Goal: Task Accomplishment & Management: Complete application form

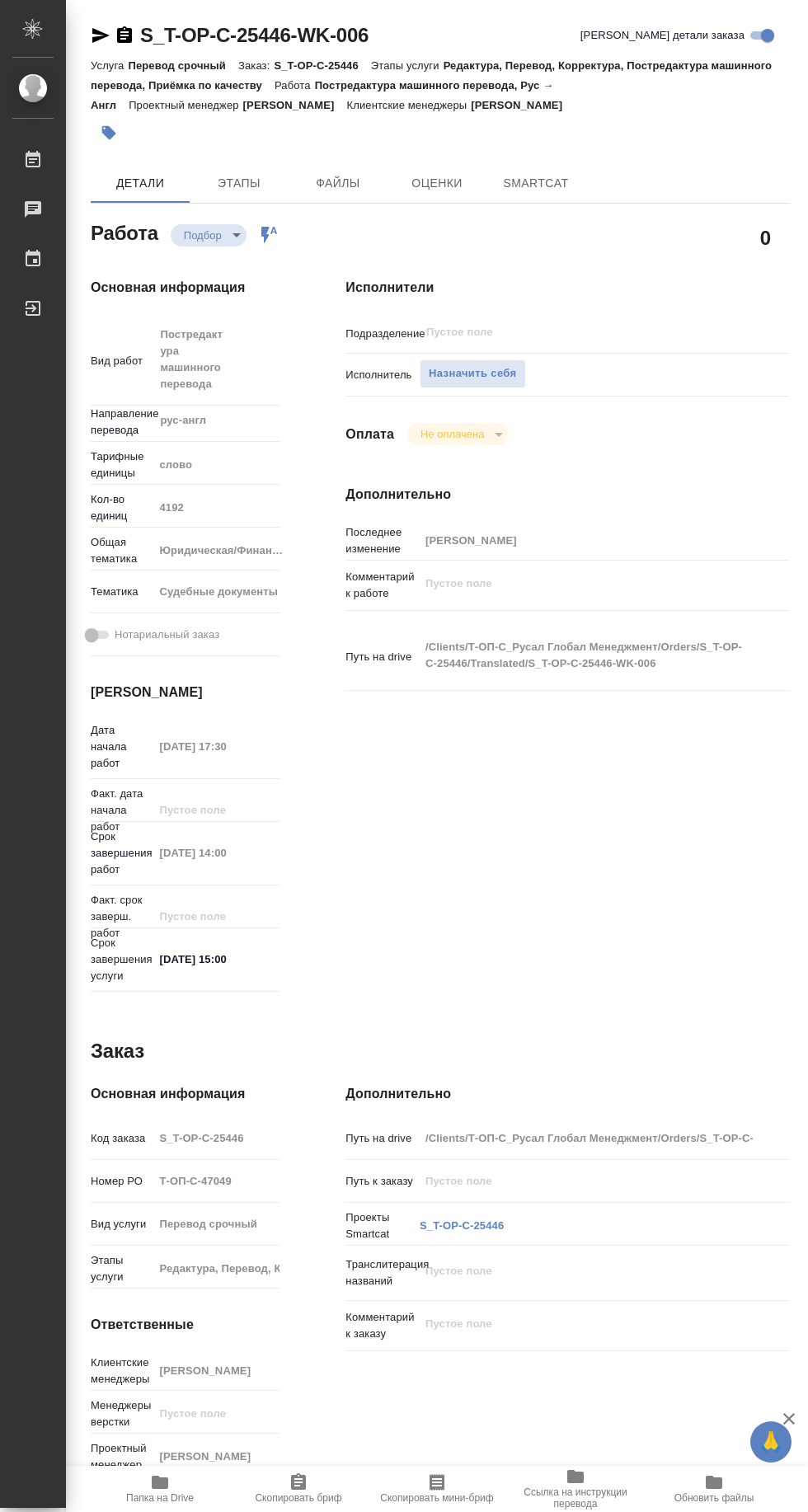
type textarea "x"
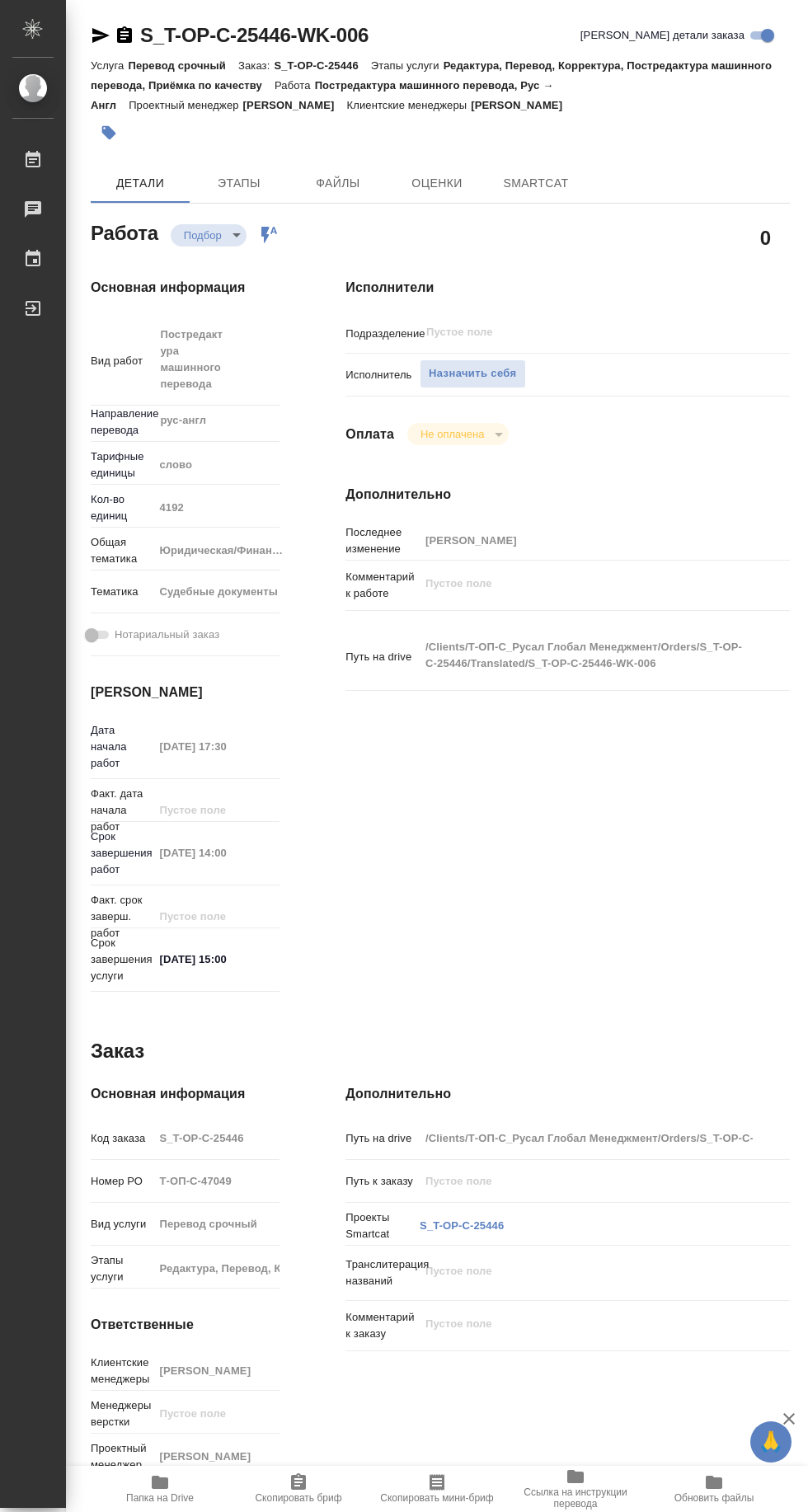
type textarea "x"
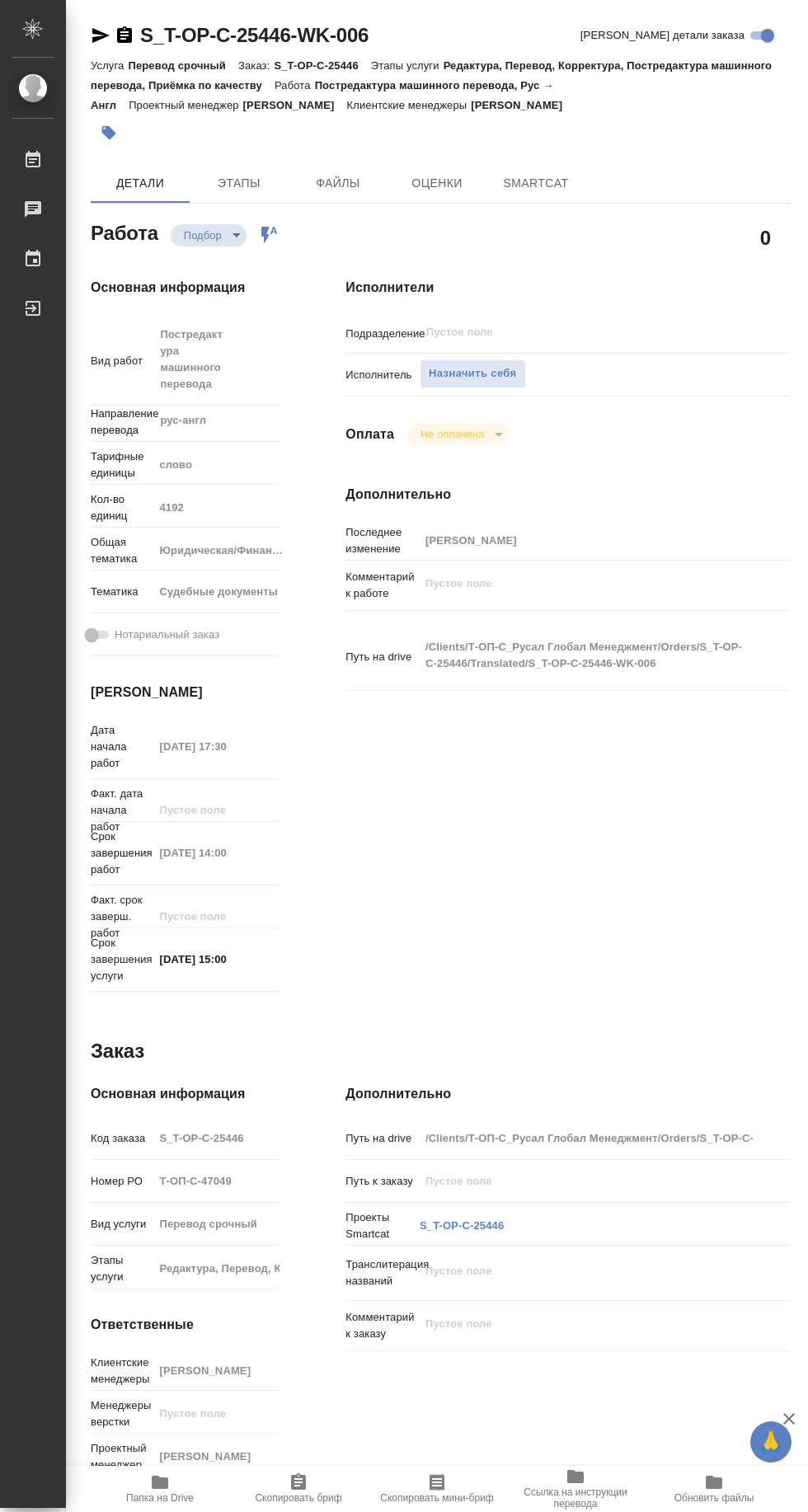
type textarea "x"
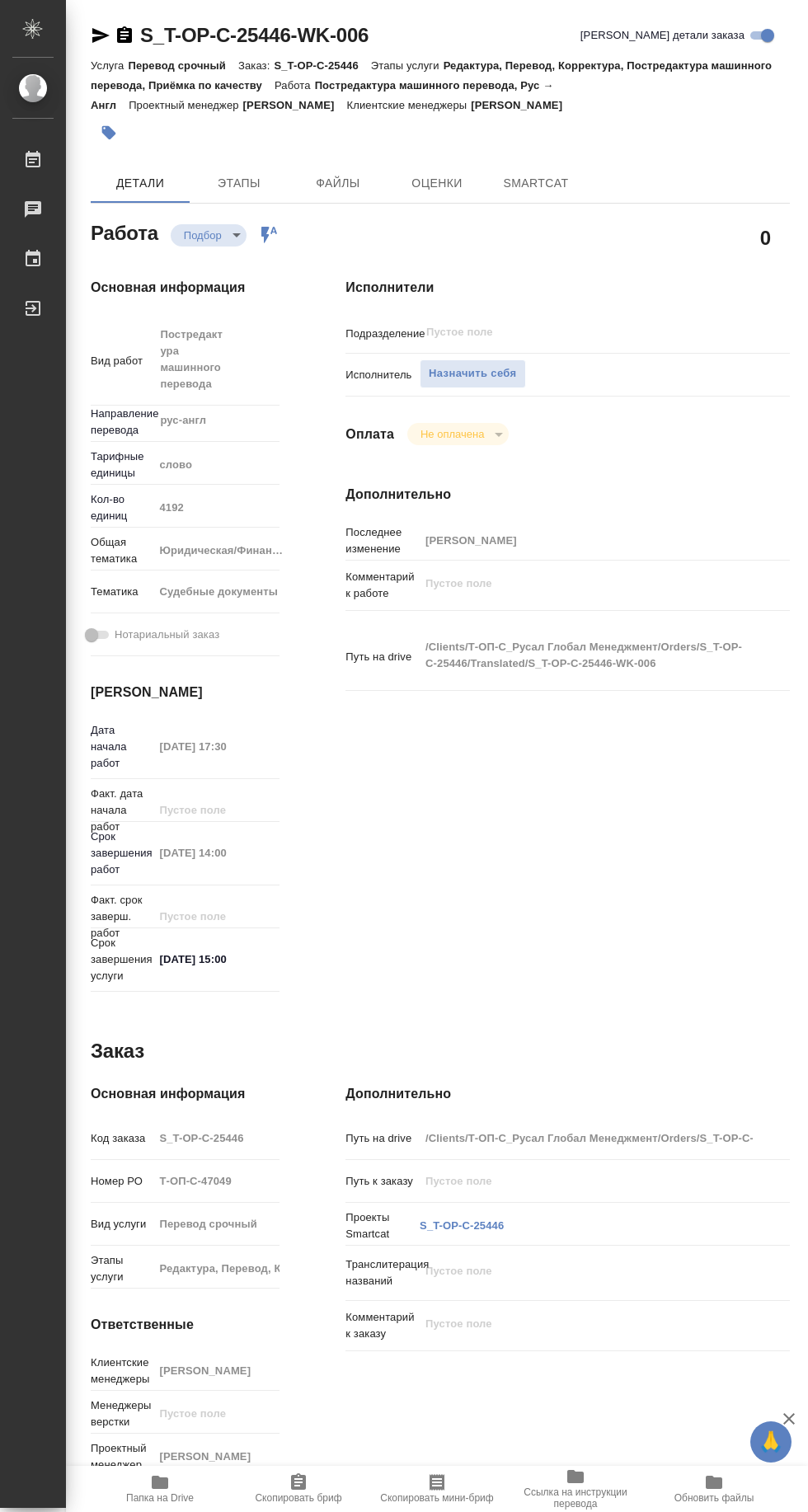
type textarea "x"
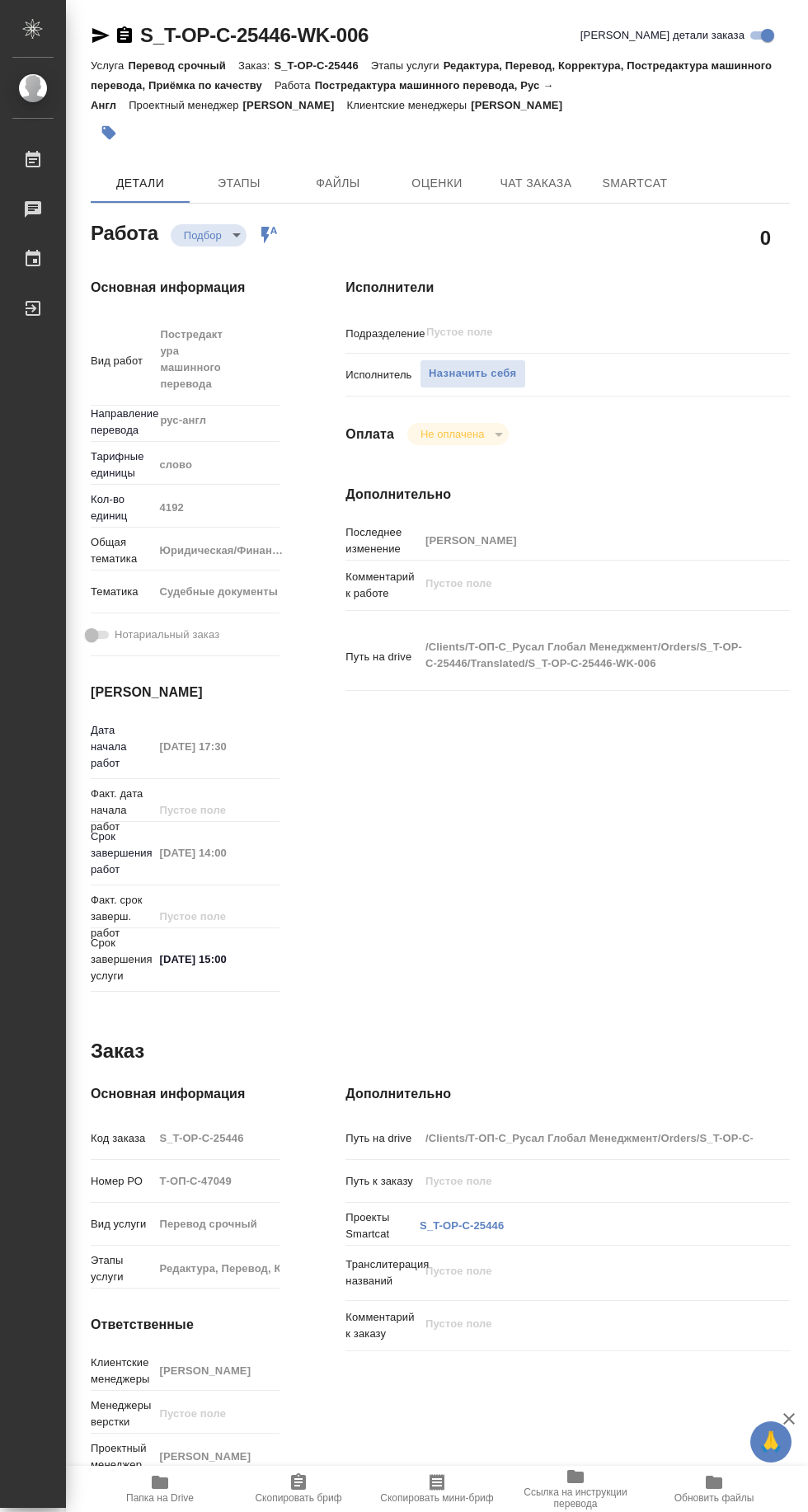
type textarea "x"
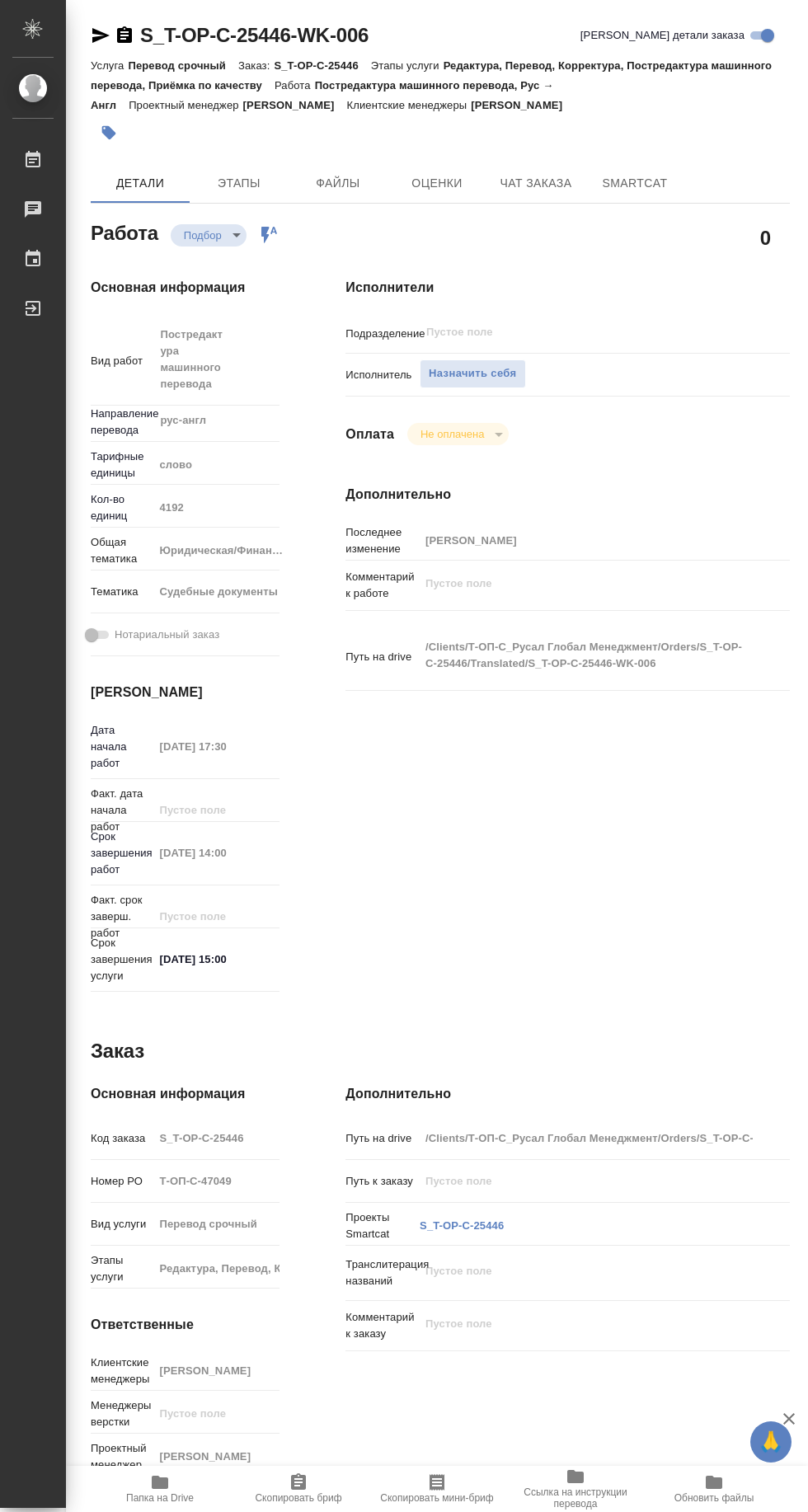
type textarea "x"
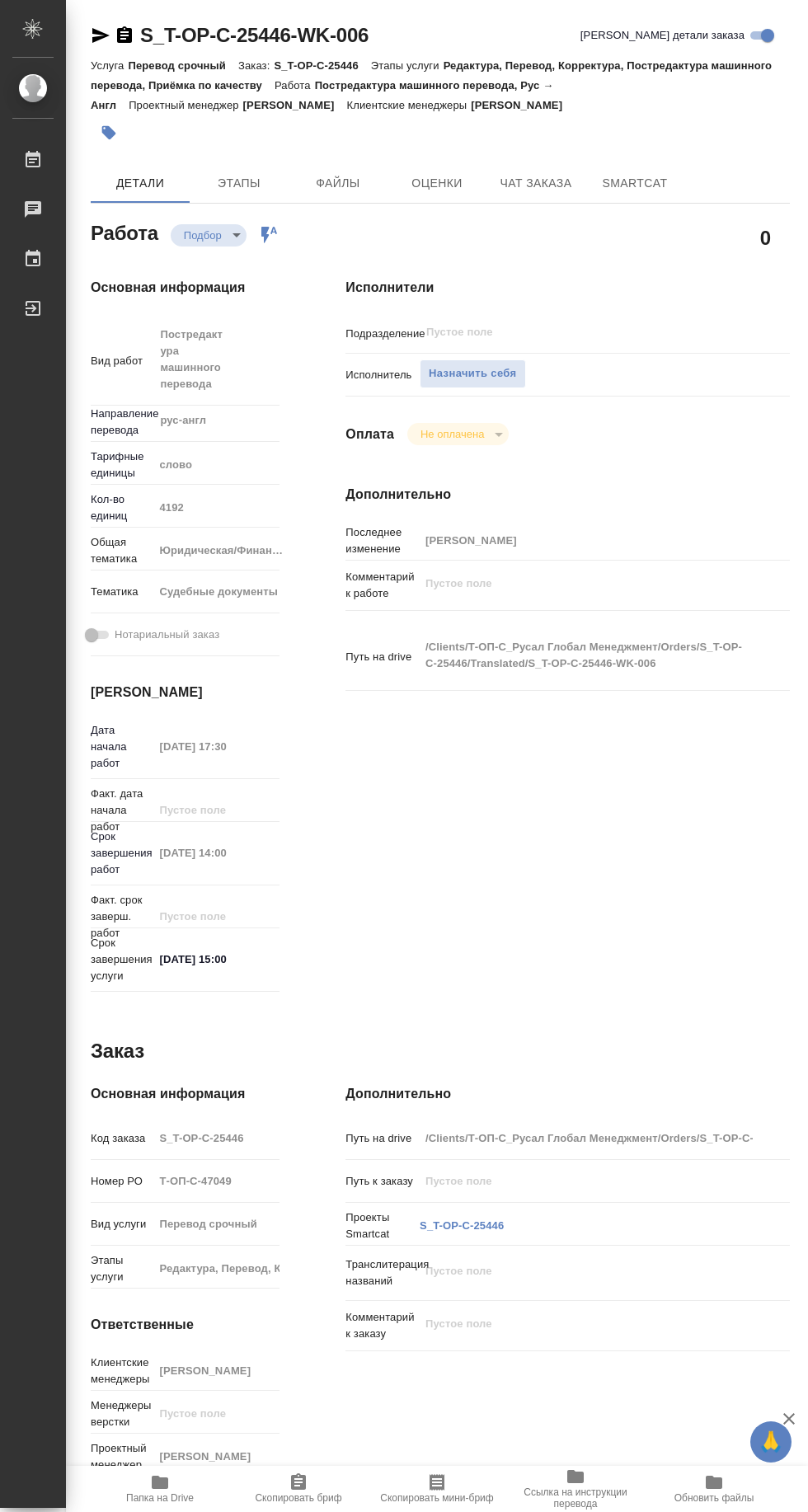
type textarea "x"
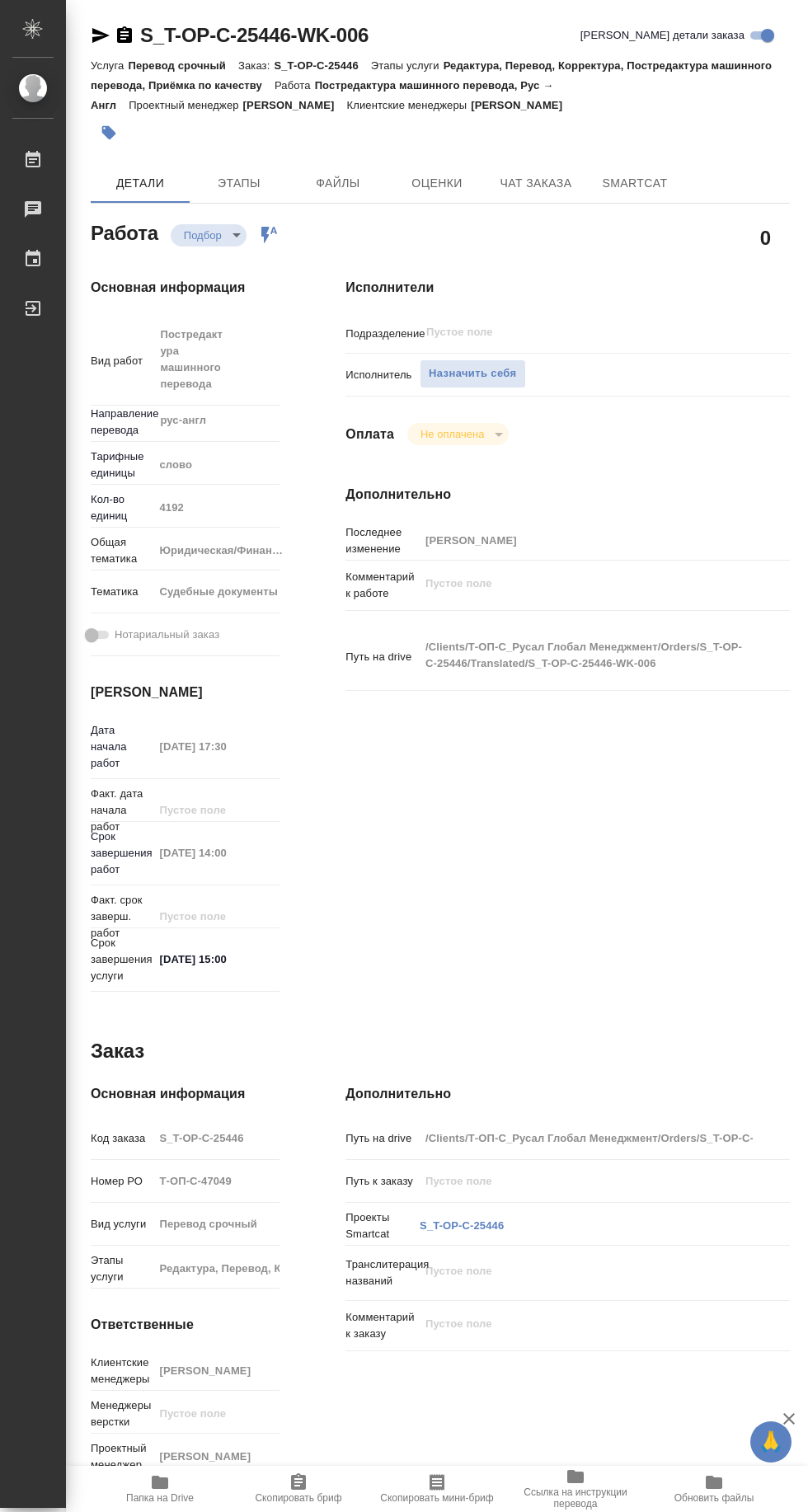
type textarea "x"
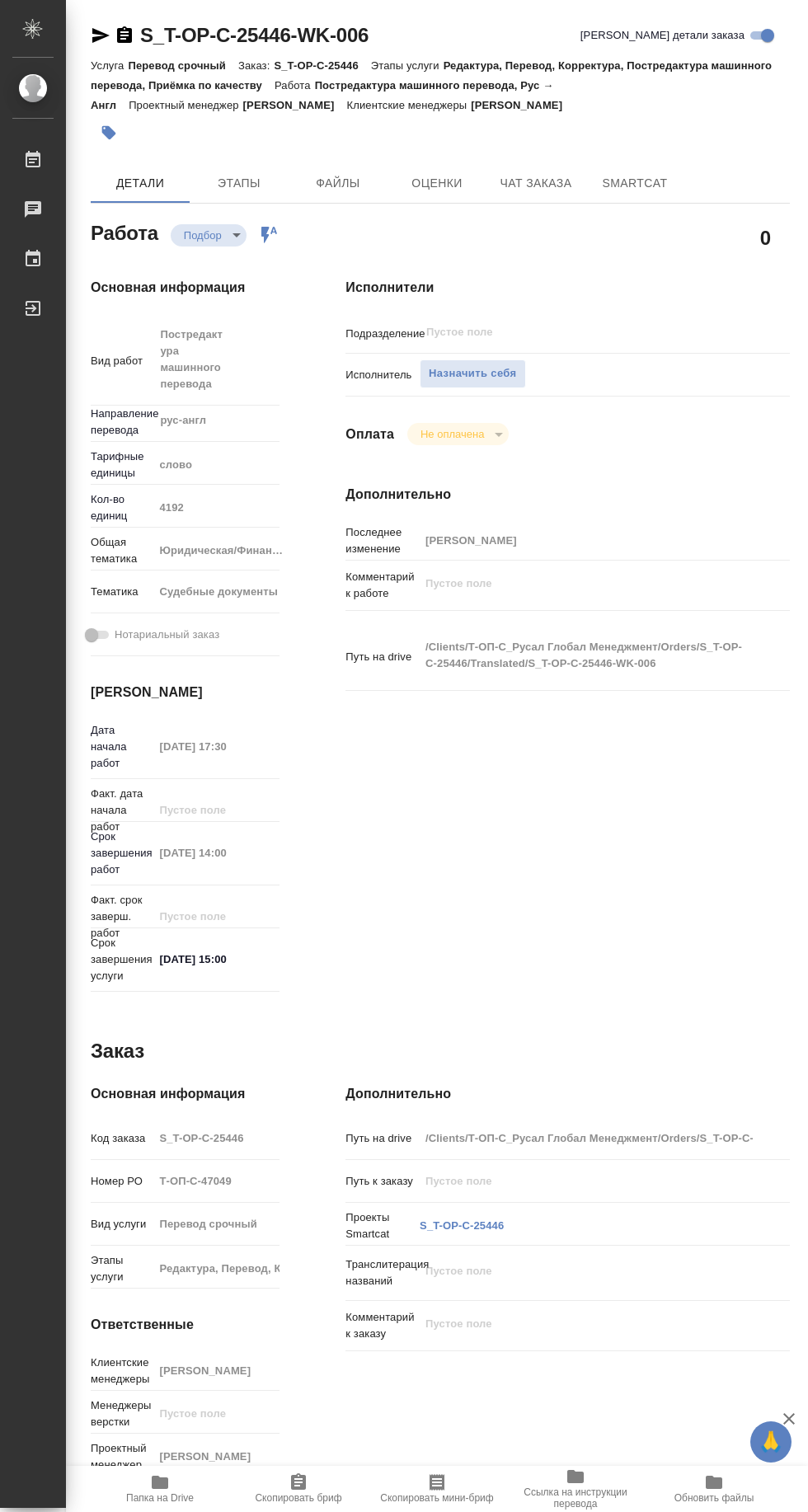
type textarea "x"
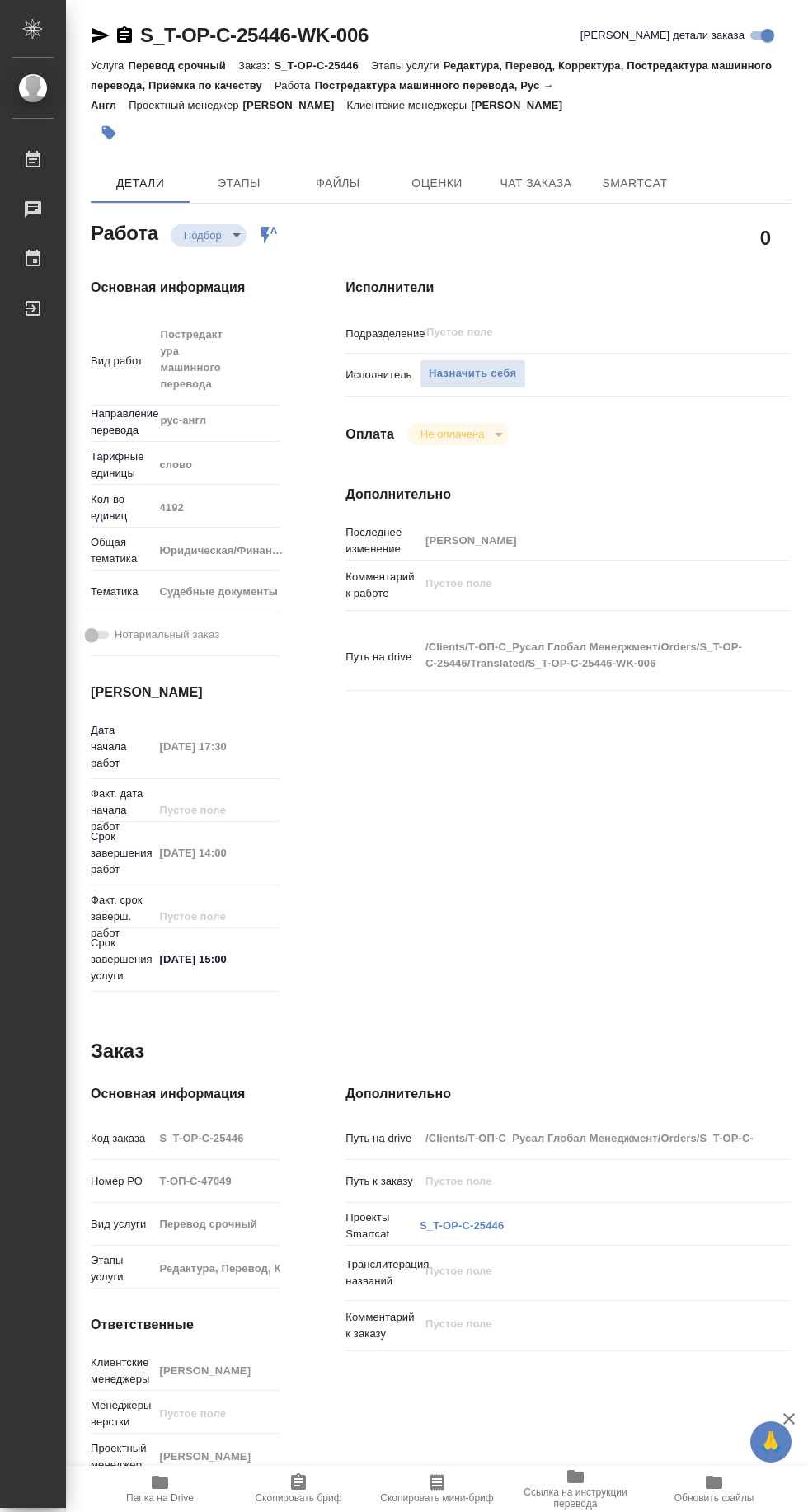
type textarea "x"
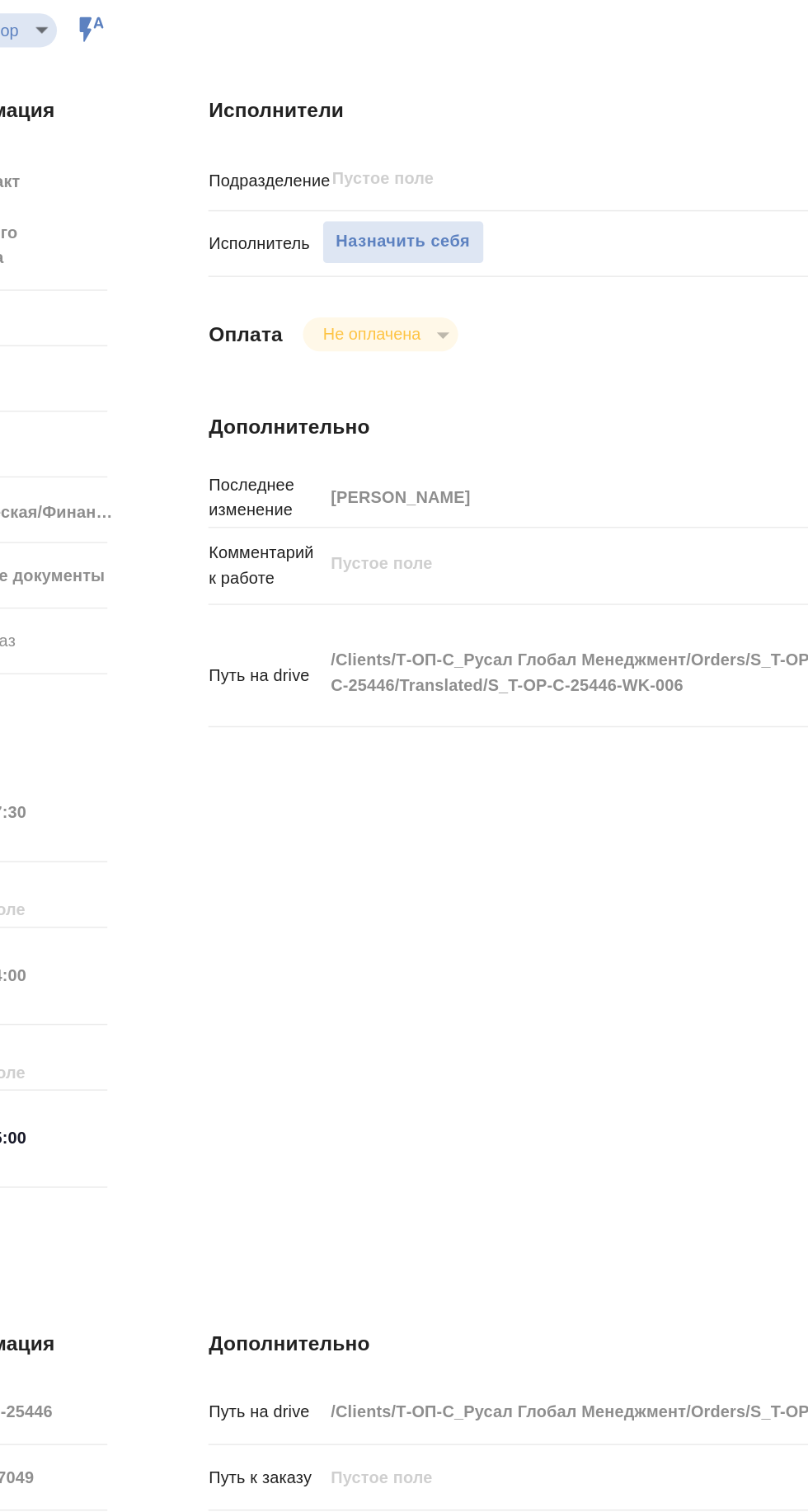
scroll to position [0, 10]
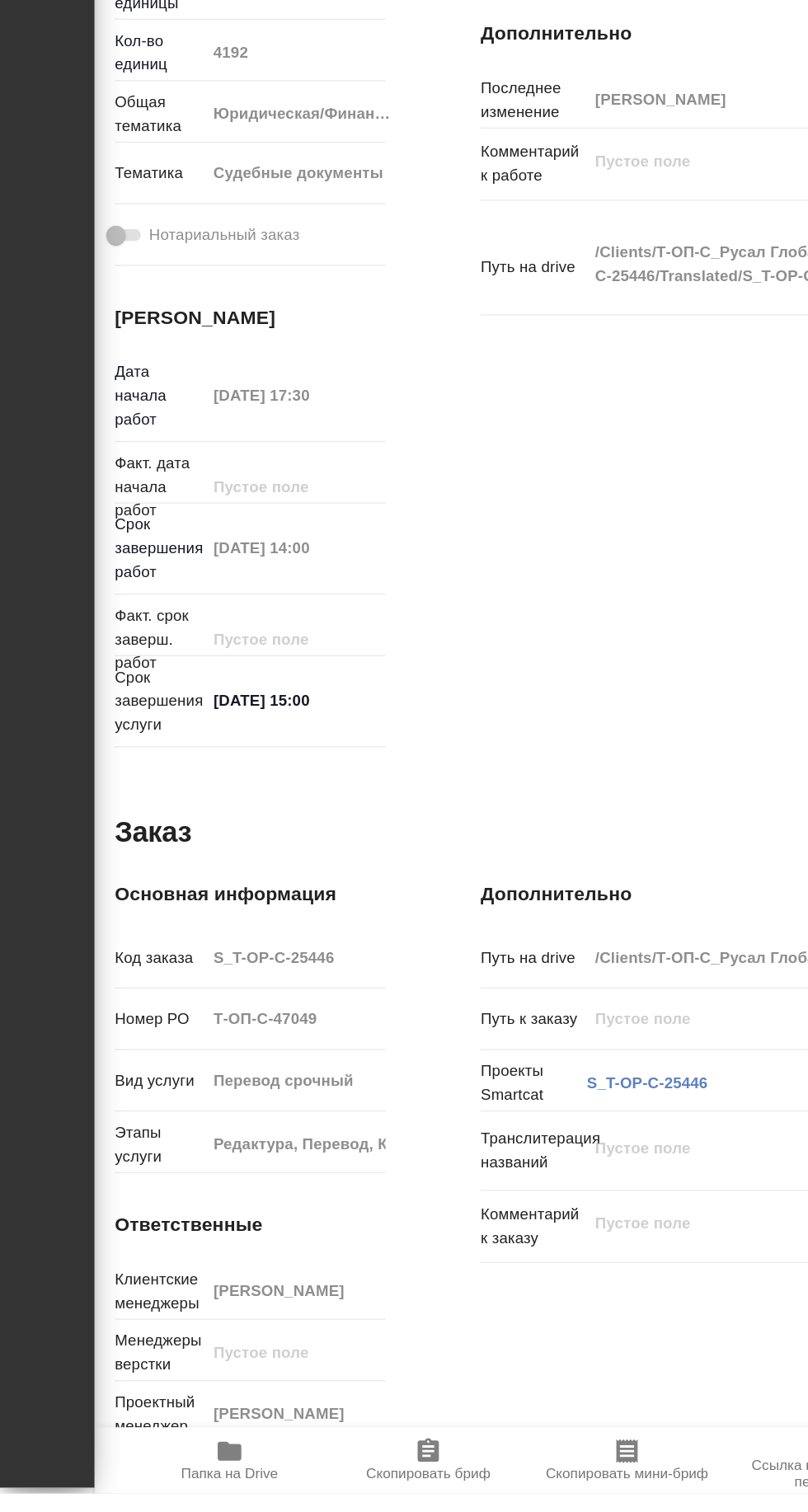
type textarea "x"
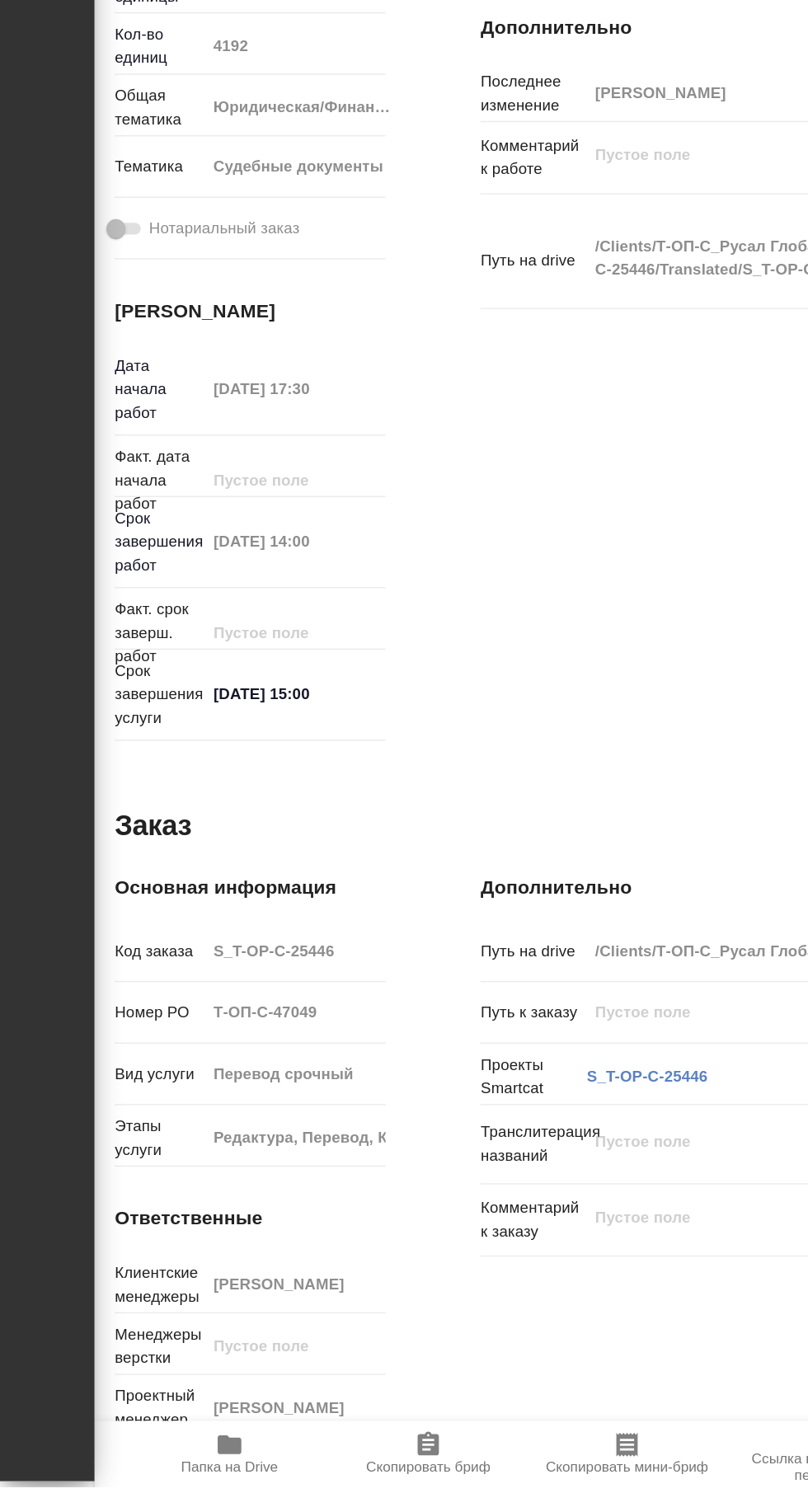
type textarea "x"
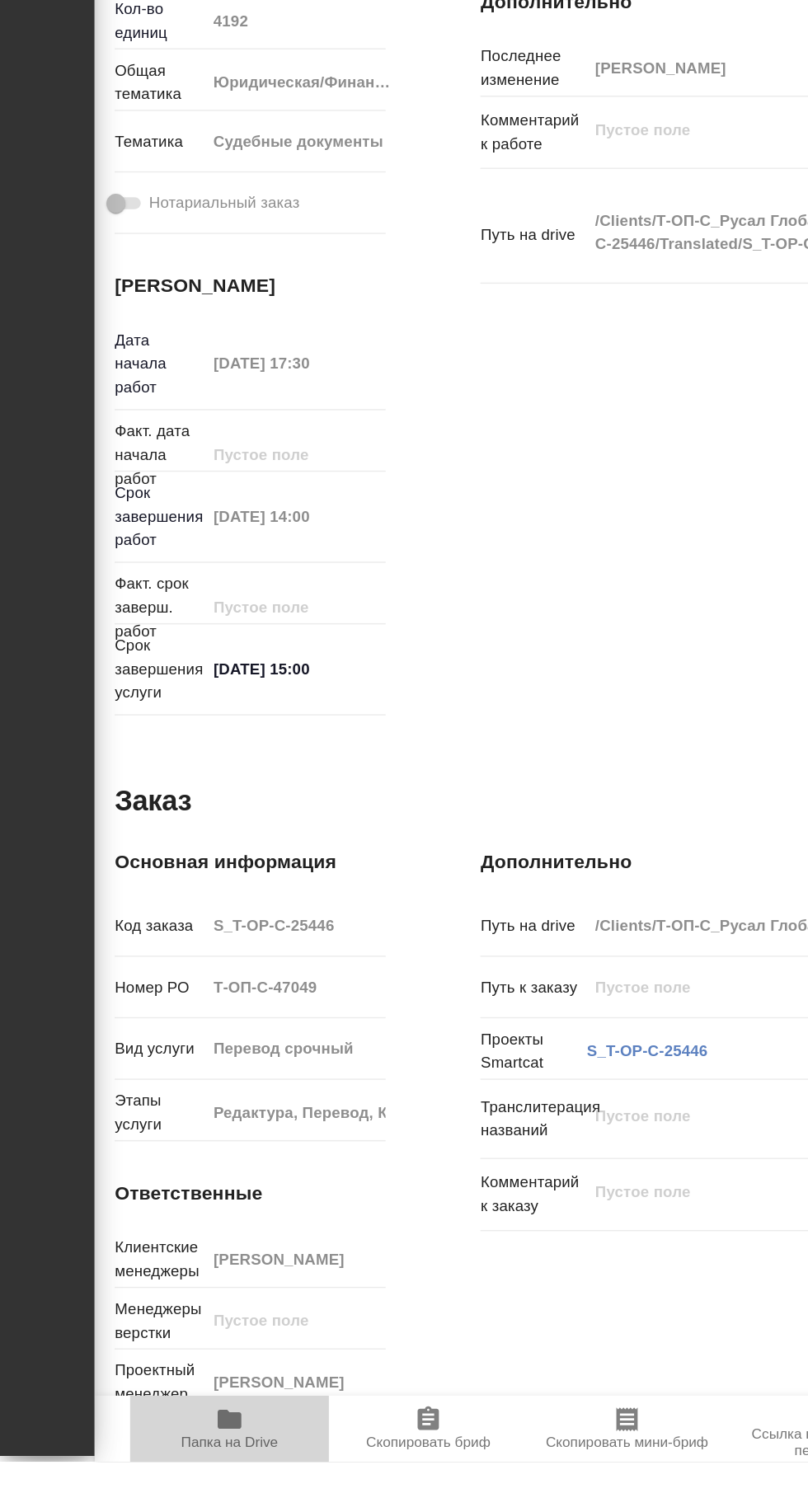
click at [159, 1489] on icon "button" at bounding box center [159, 1483] width 16 height 13
type textarea "x"
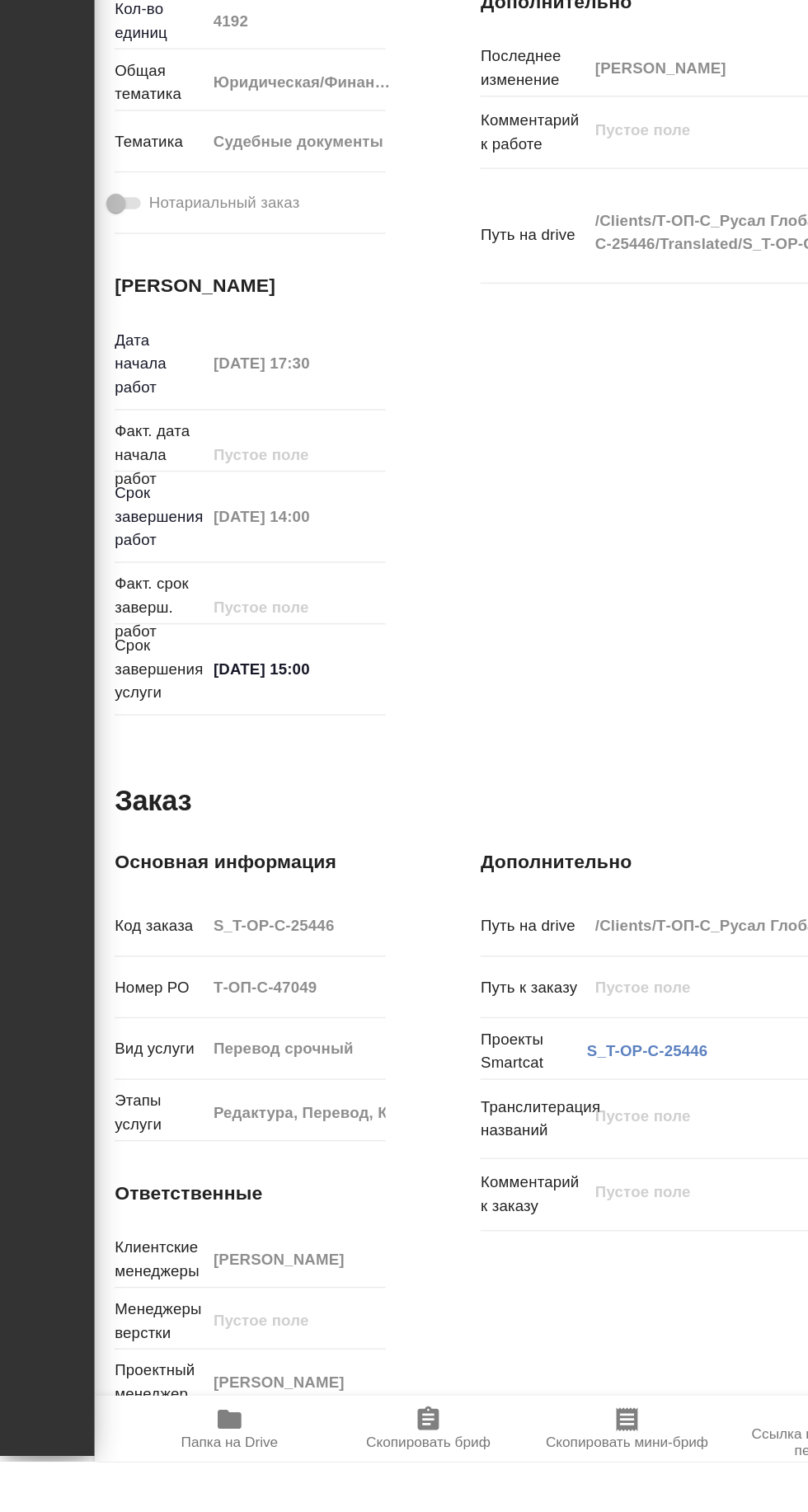
type textarea "x"
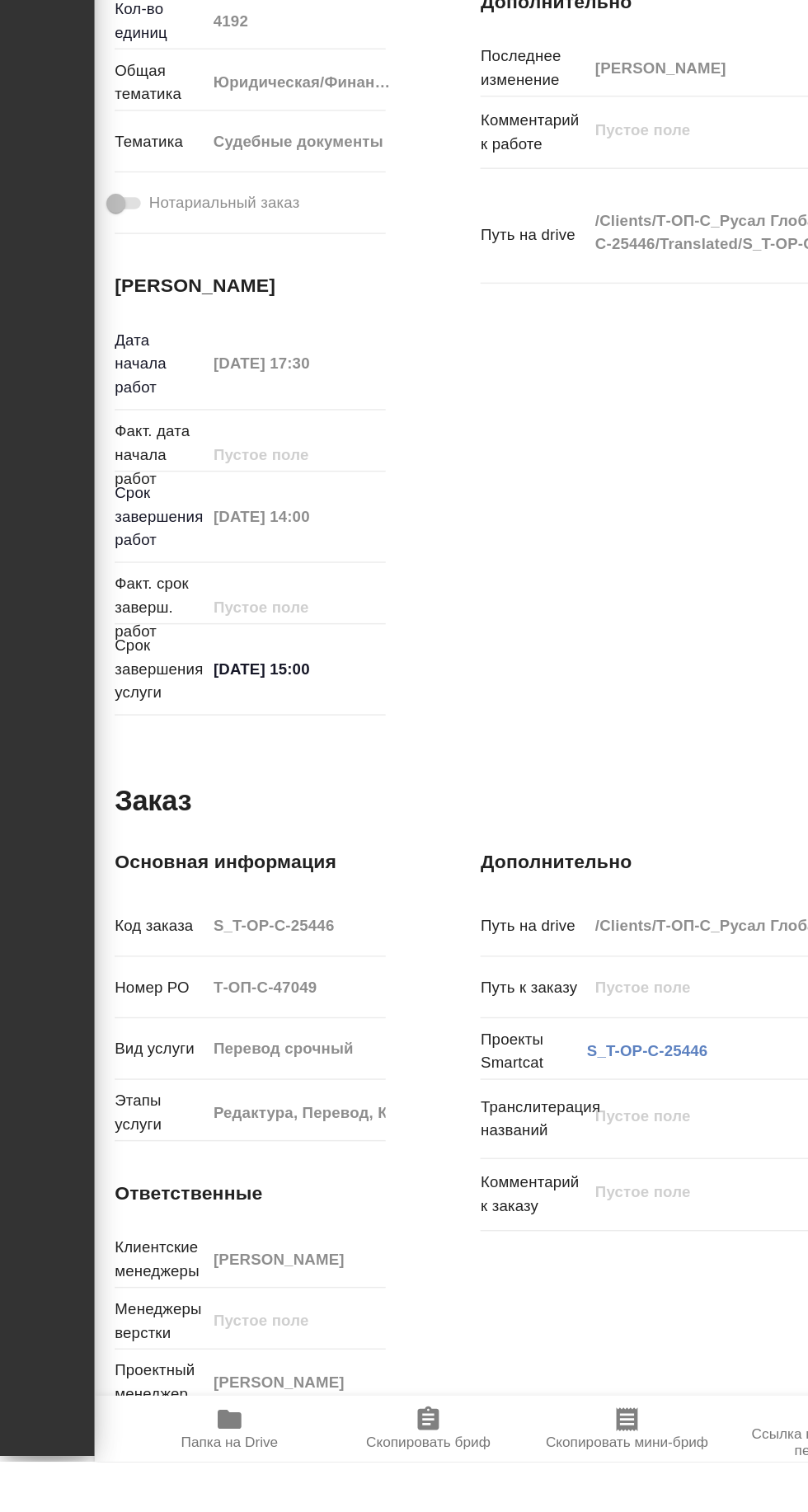
type textarea "x"
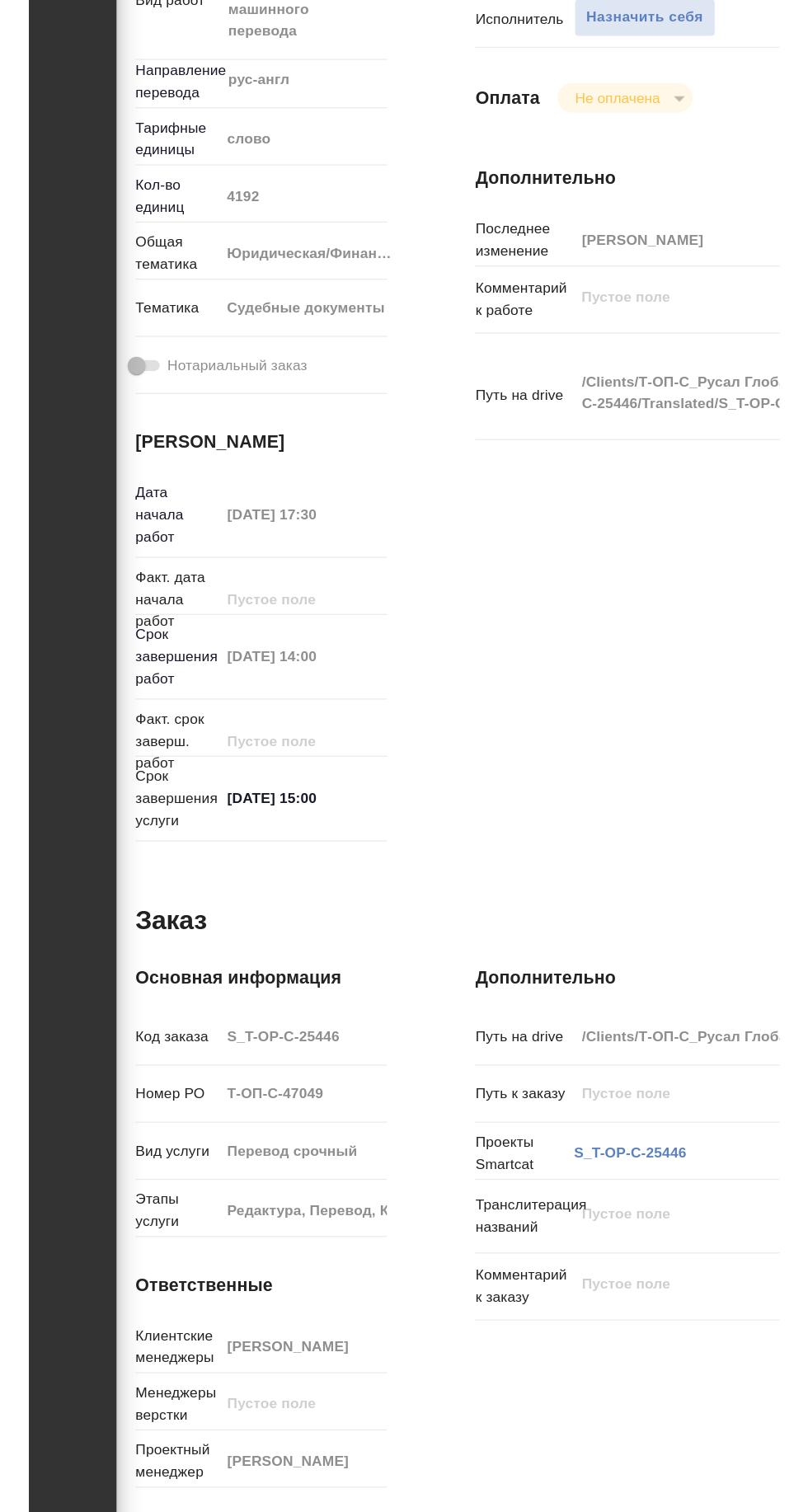
scroll to position [59, 0]
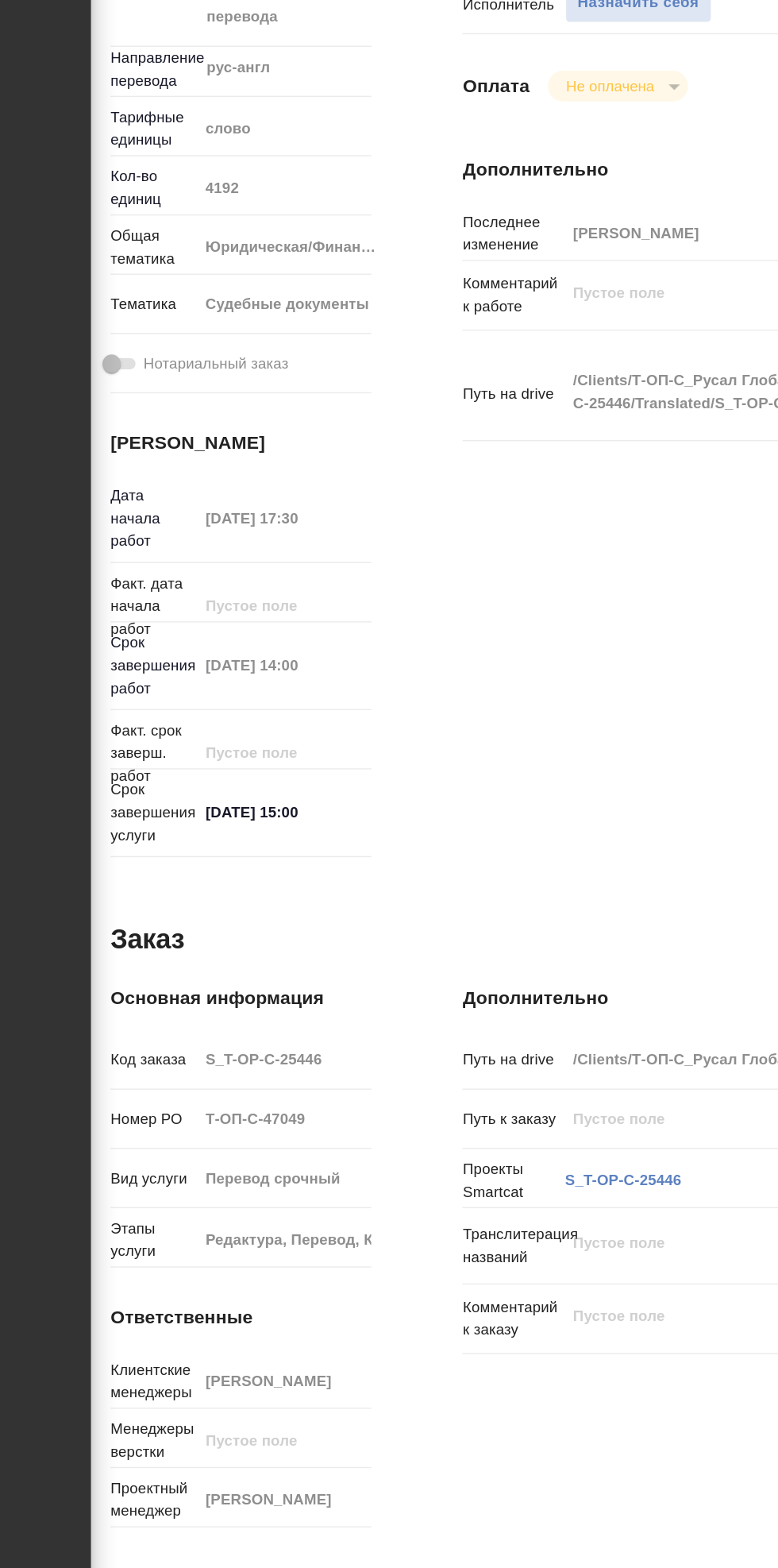
type textarea "x"
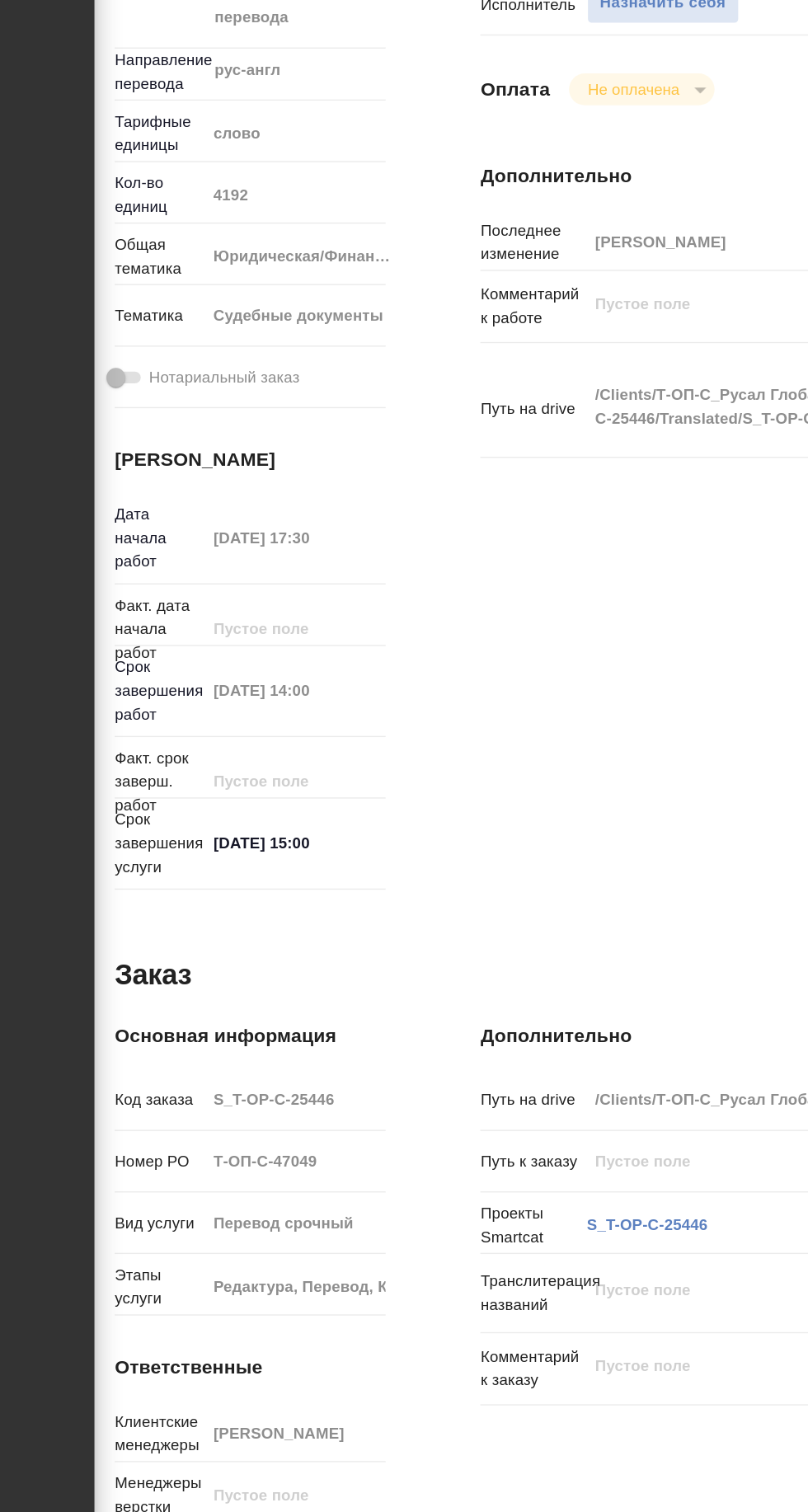
type textarea "x"
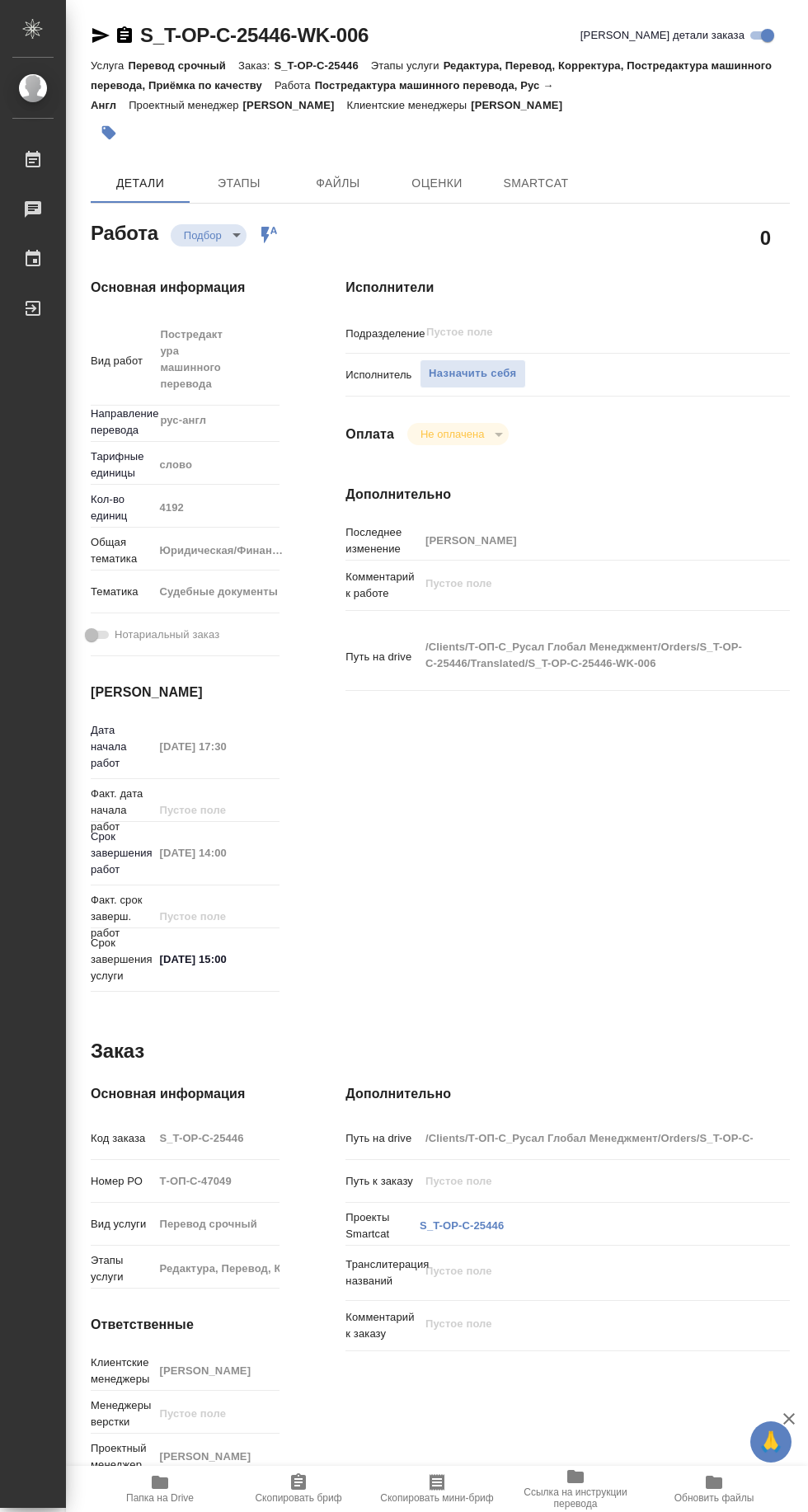
type textarea "x"
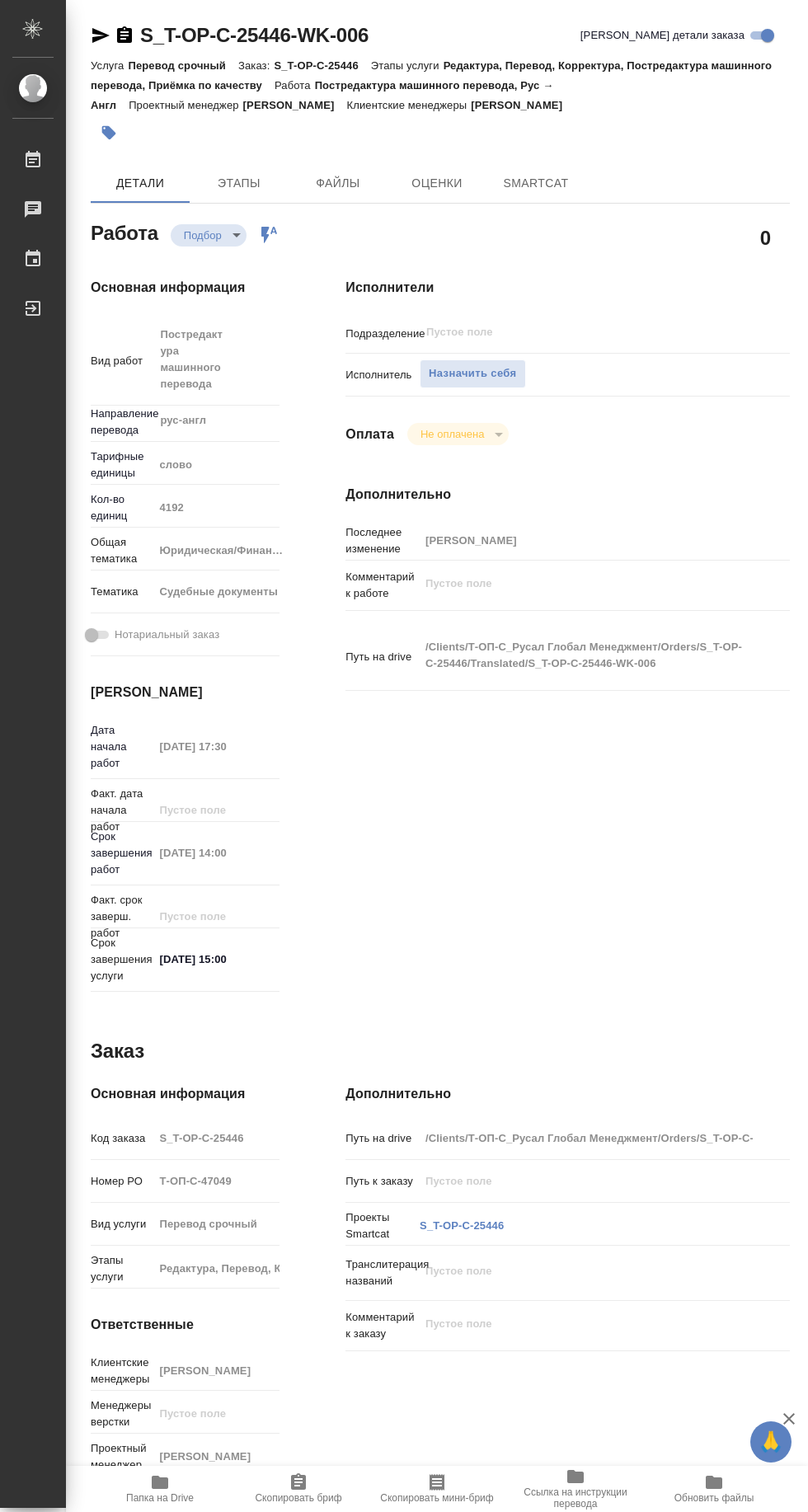
type textarea "x"
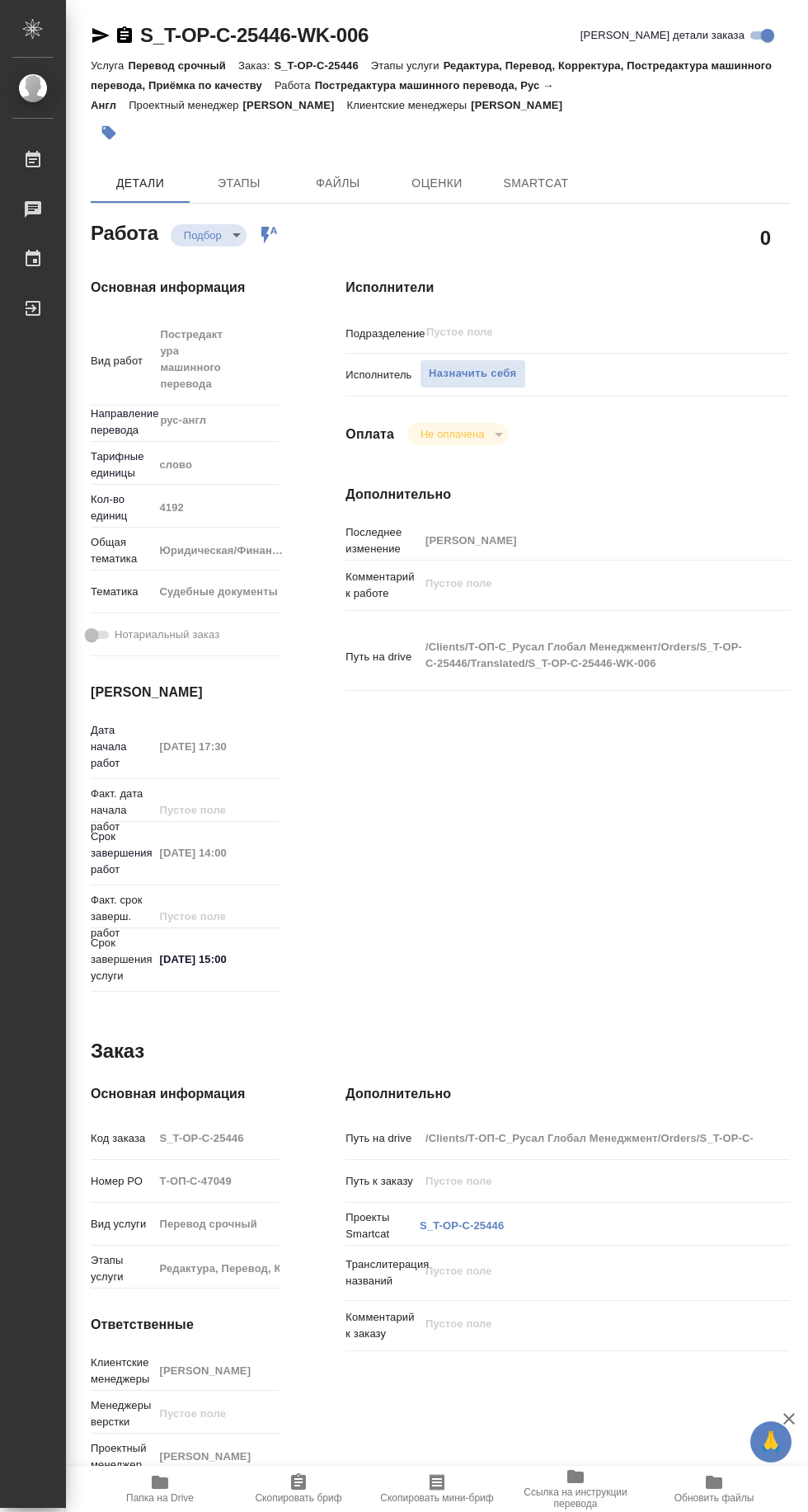
type textarea "x"
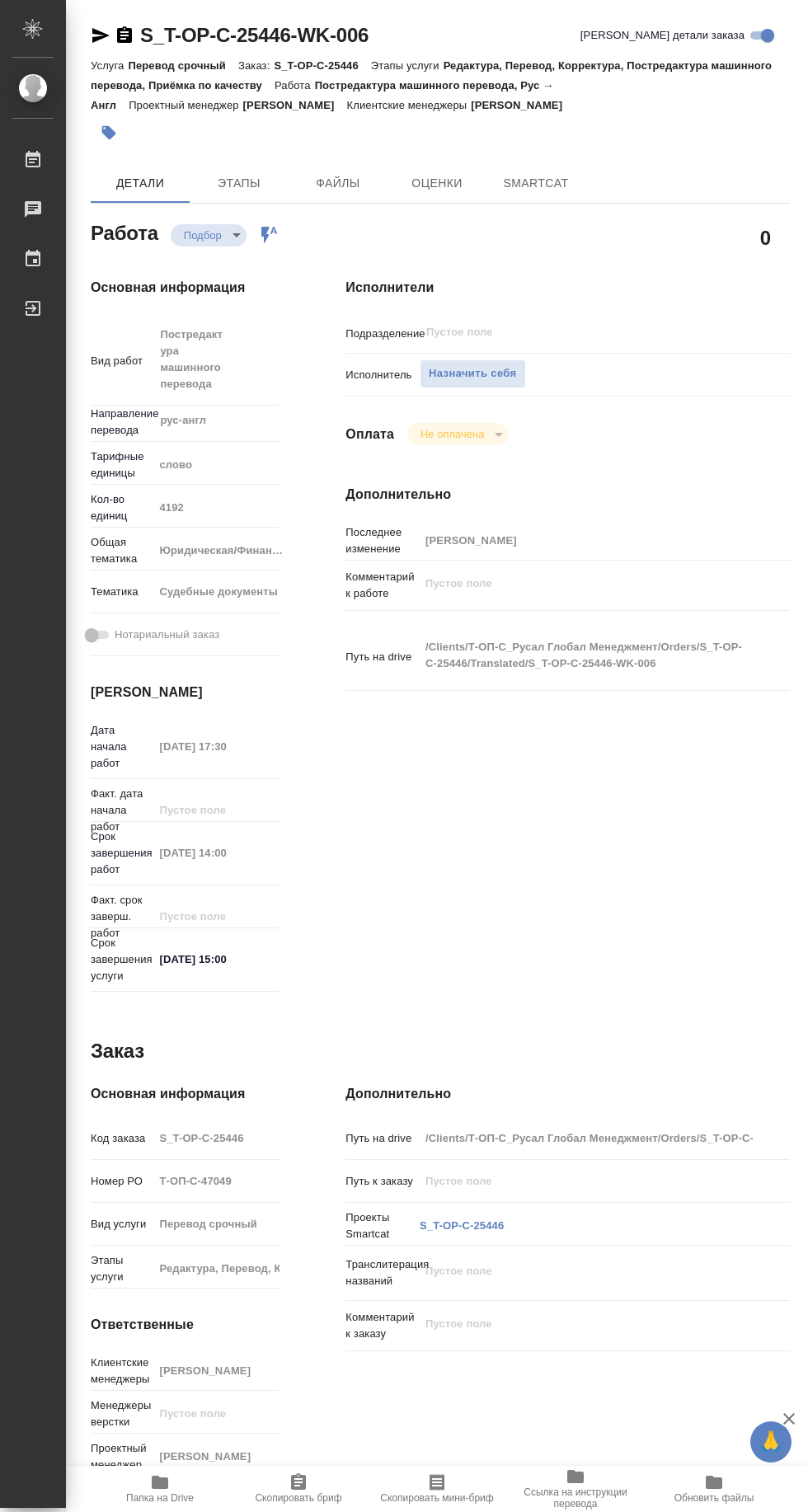
type textarea "x"
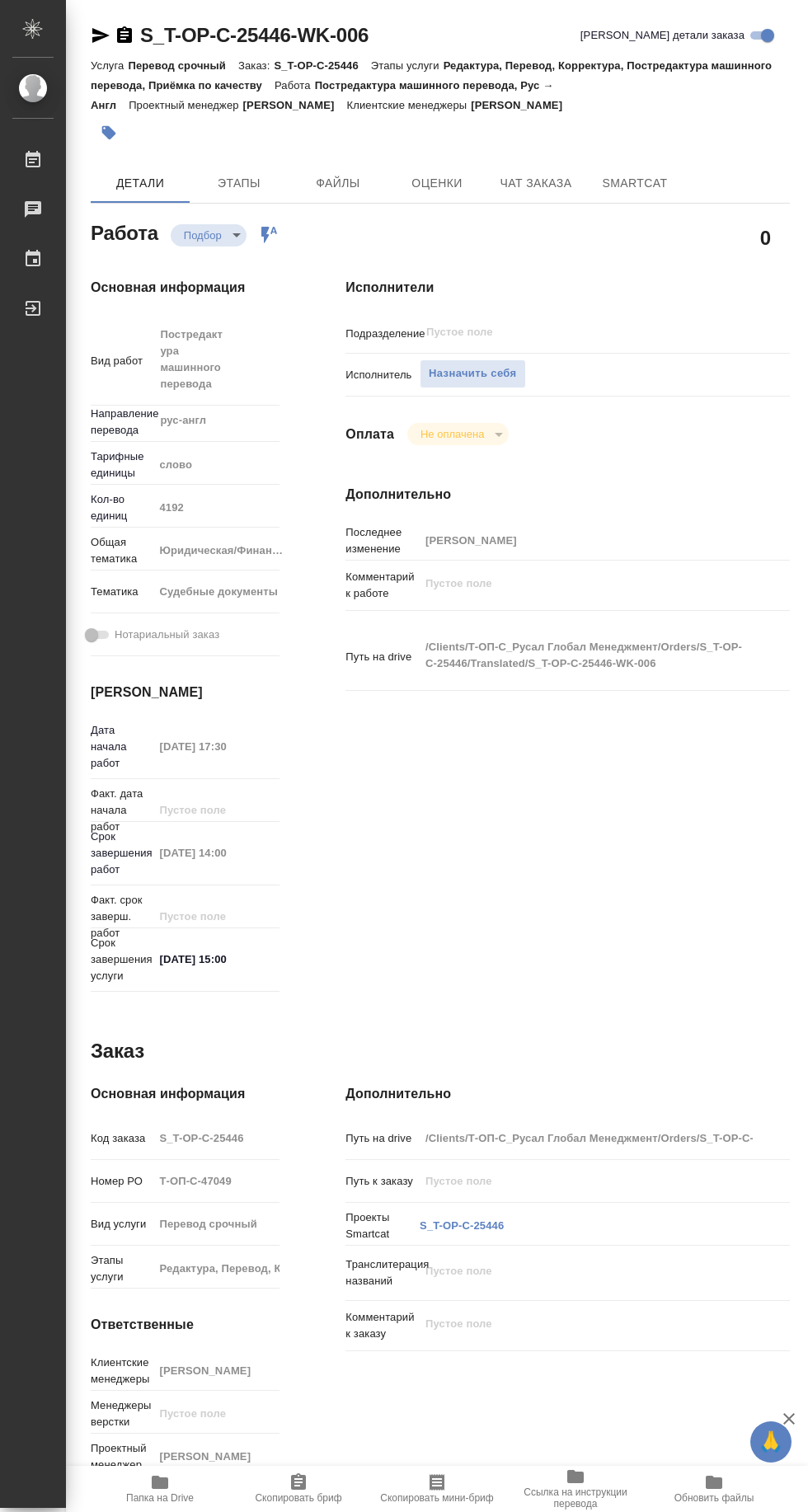
click at [489, 367] on span "Назначить себя" at bounding box center [472, 374] width 88 height 19
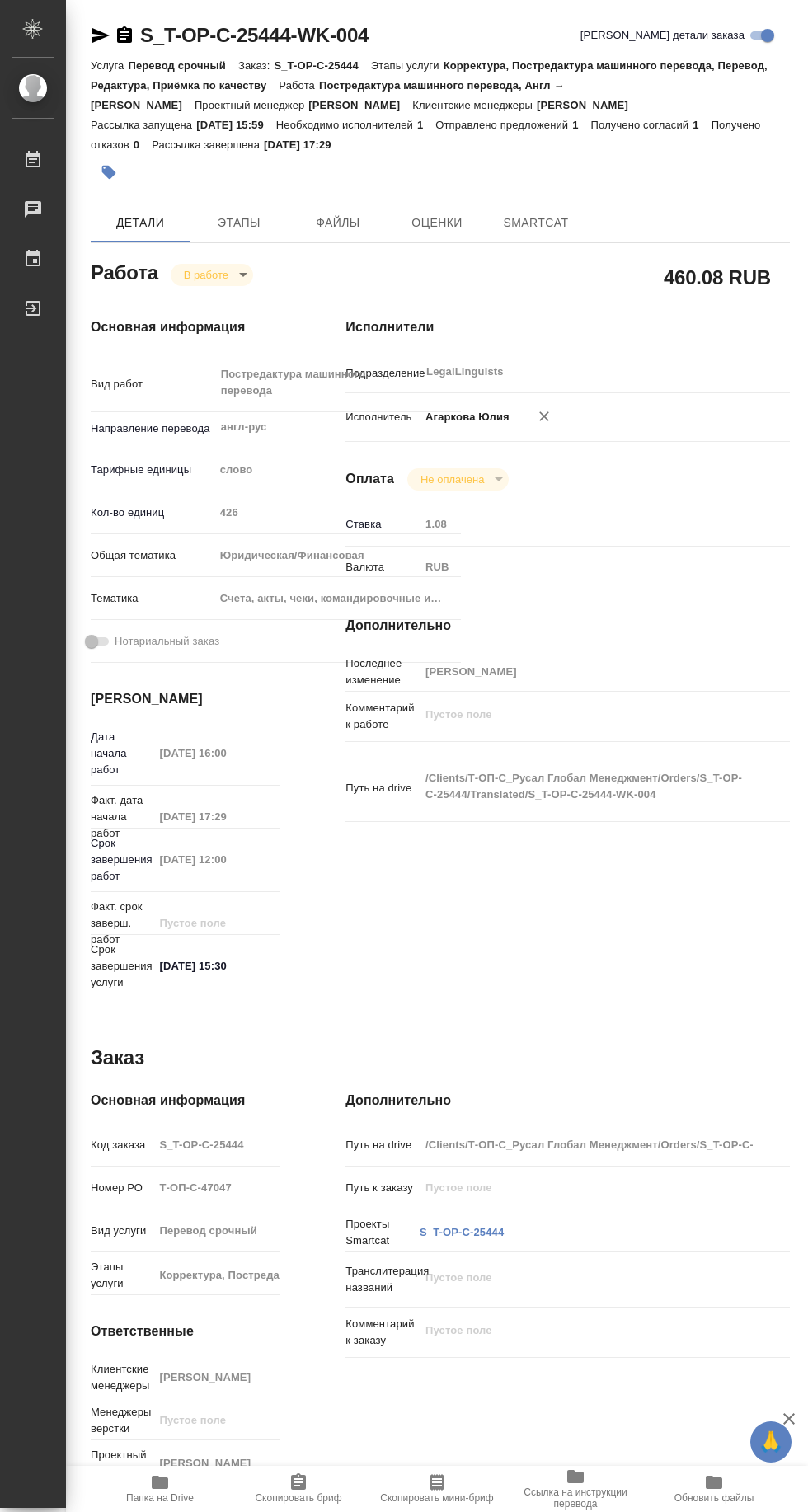
type textarea "x"
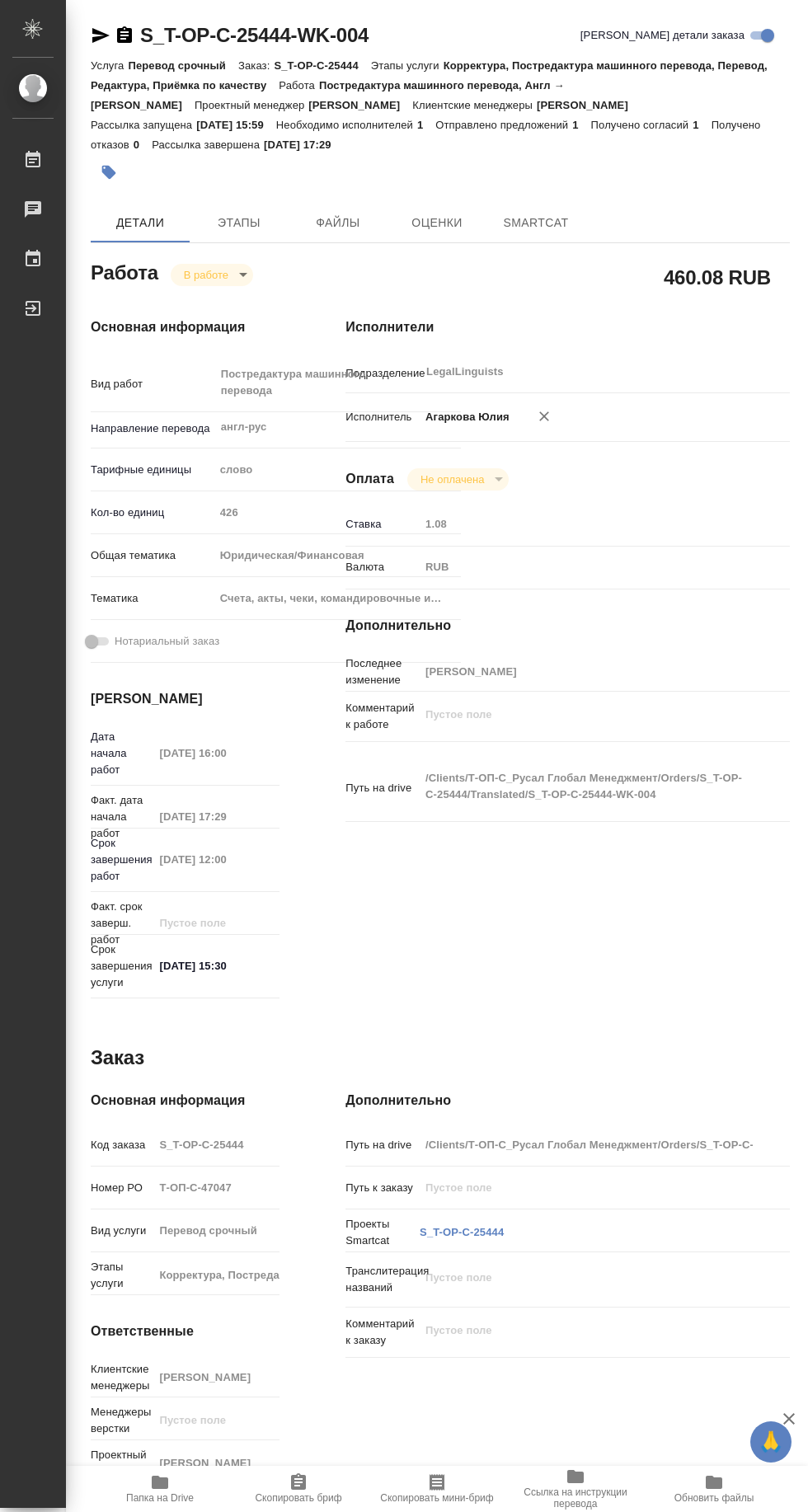
type textarea "x"
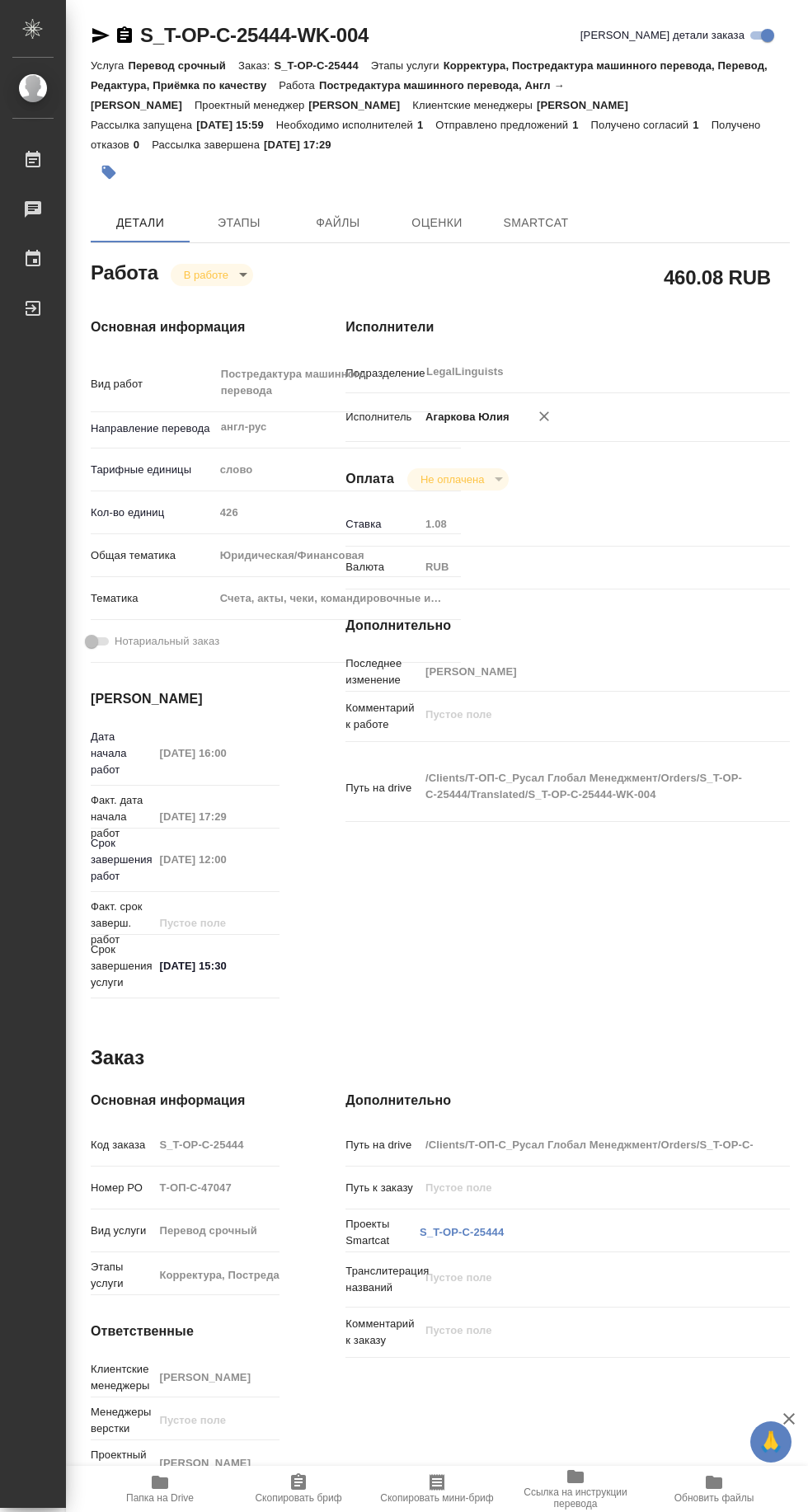
type textarea "x"
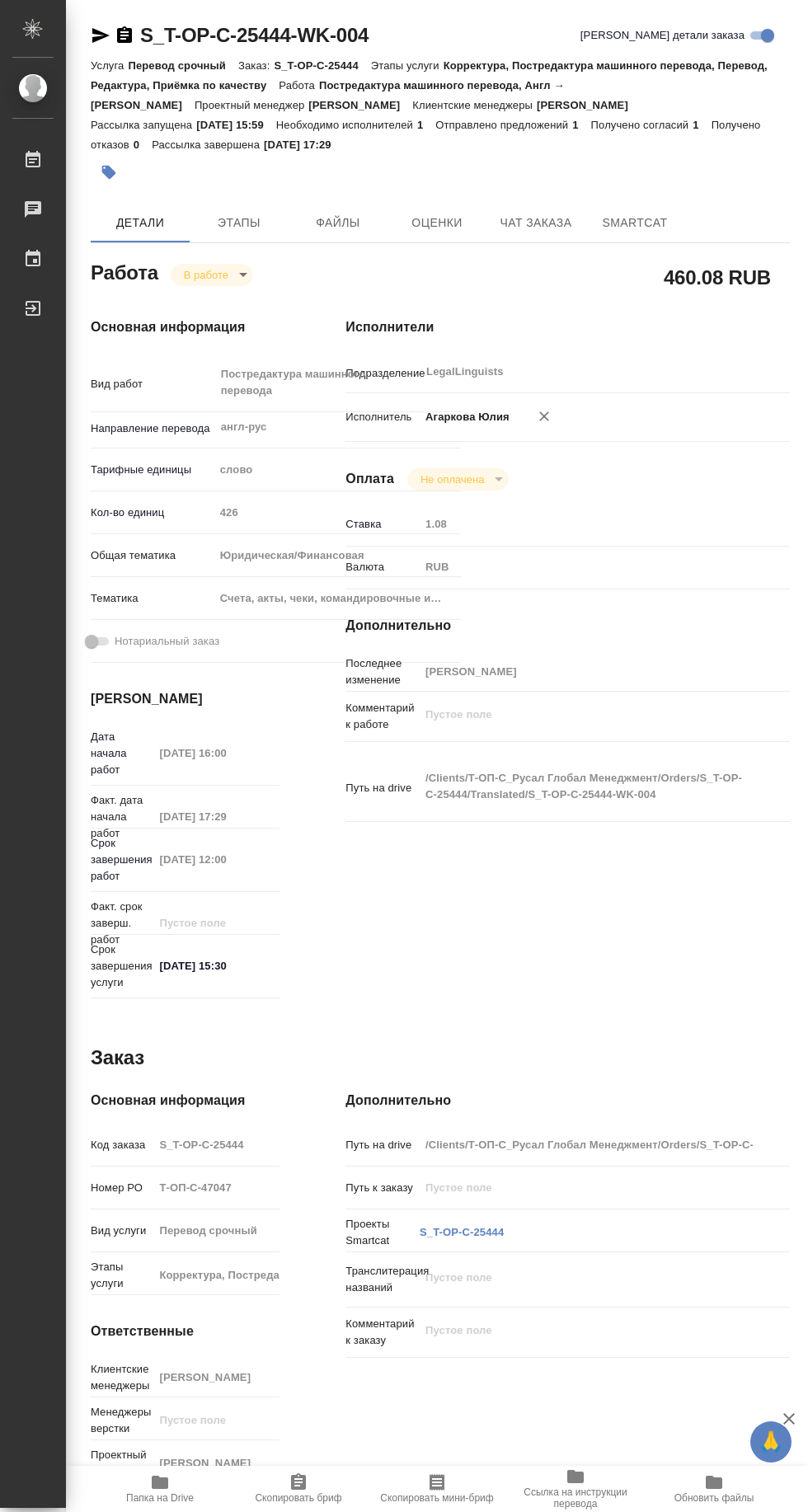
type textarea "x"
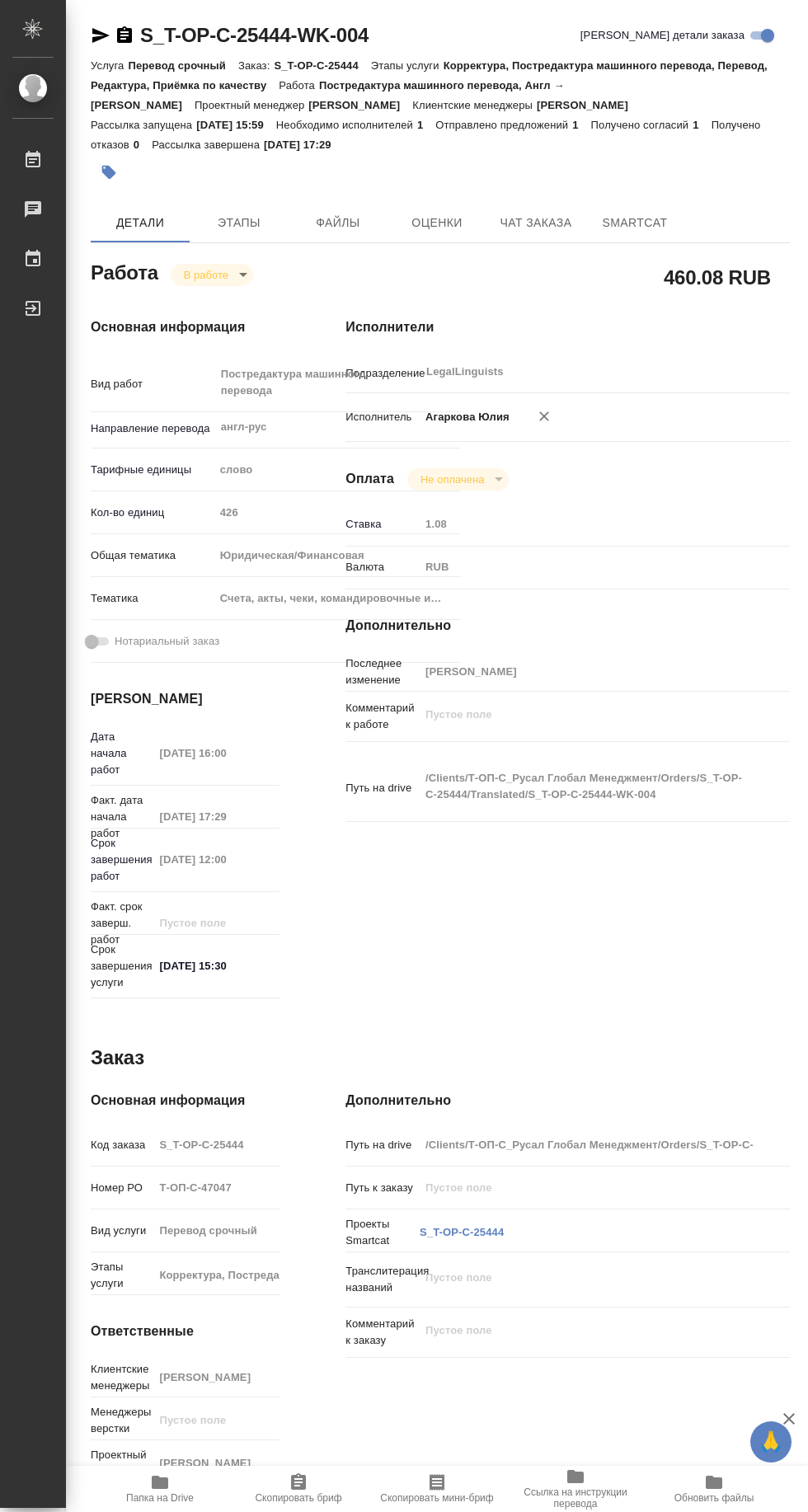
type textarea "x"
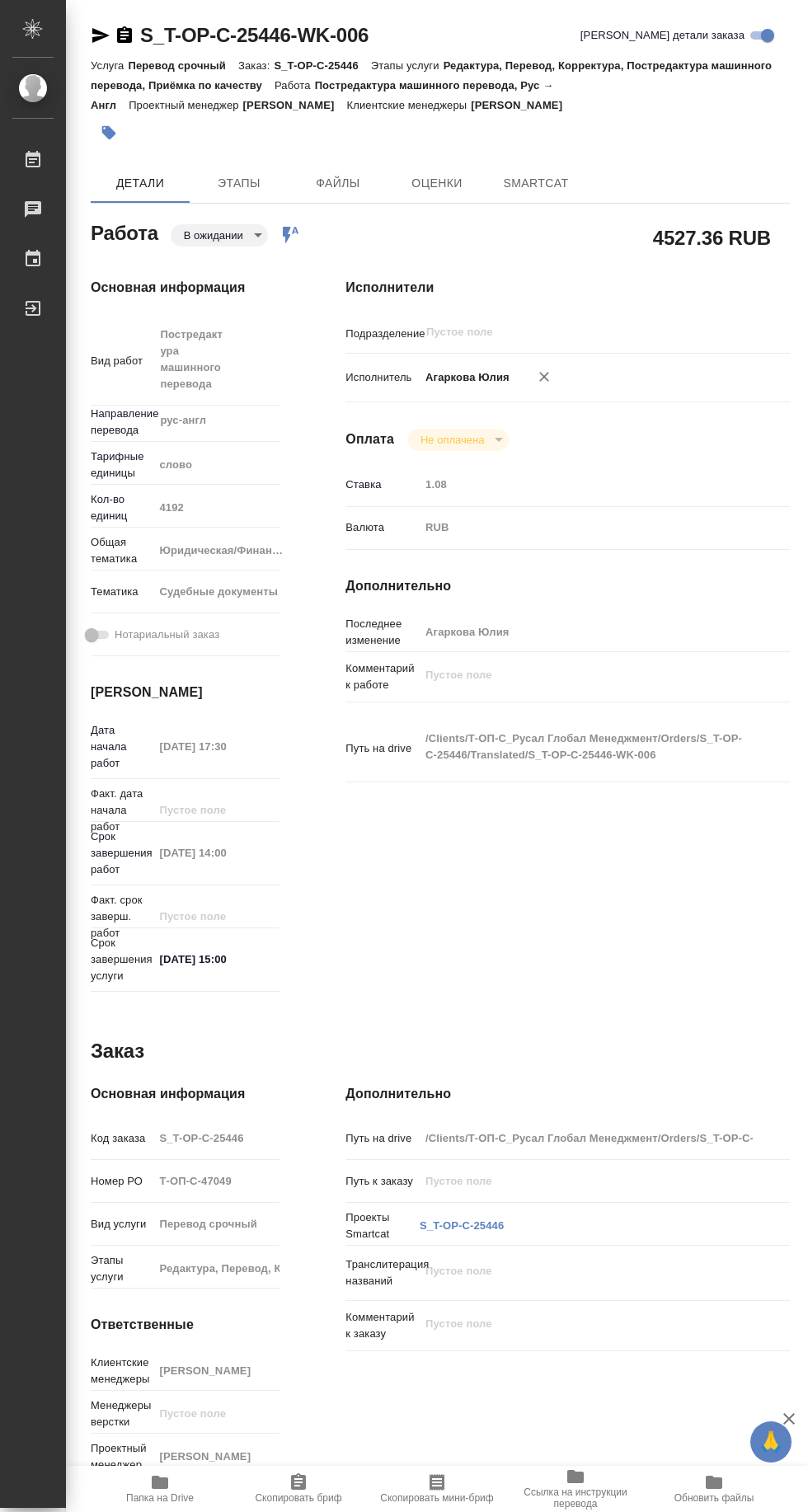
type textarea "x"
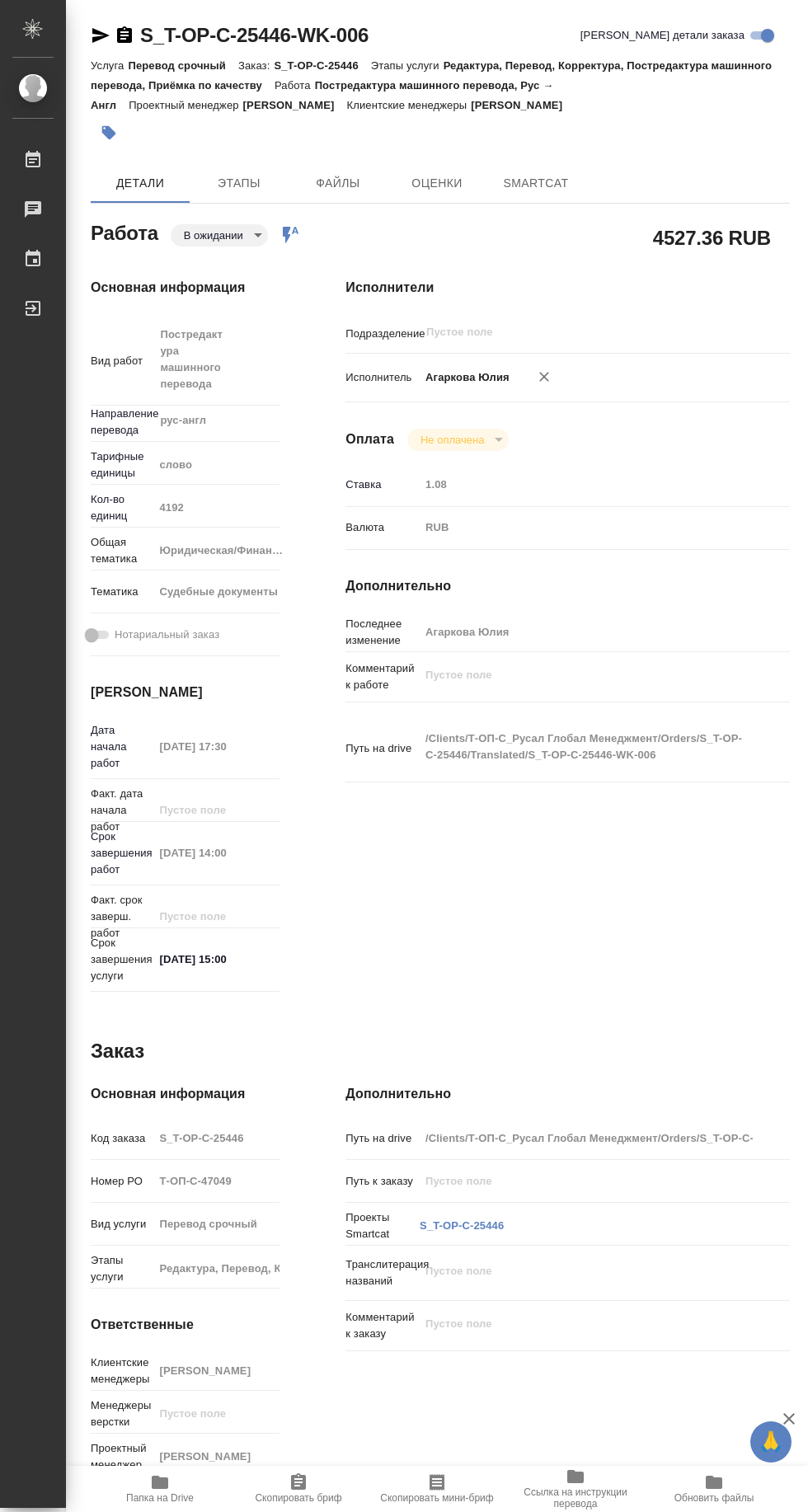
type textarea "x"
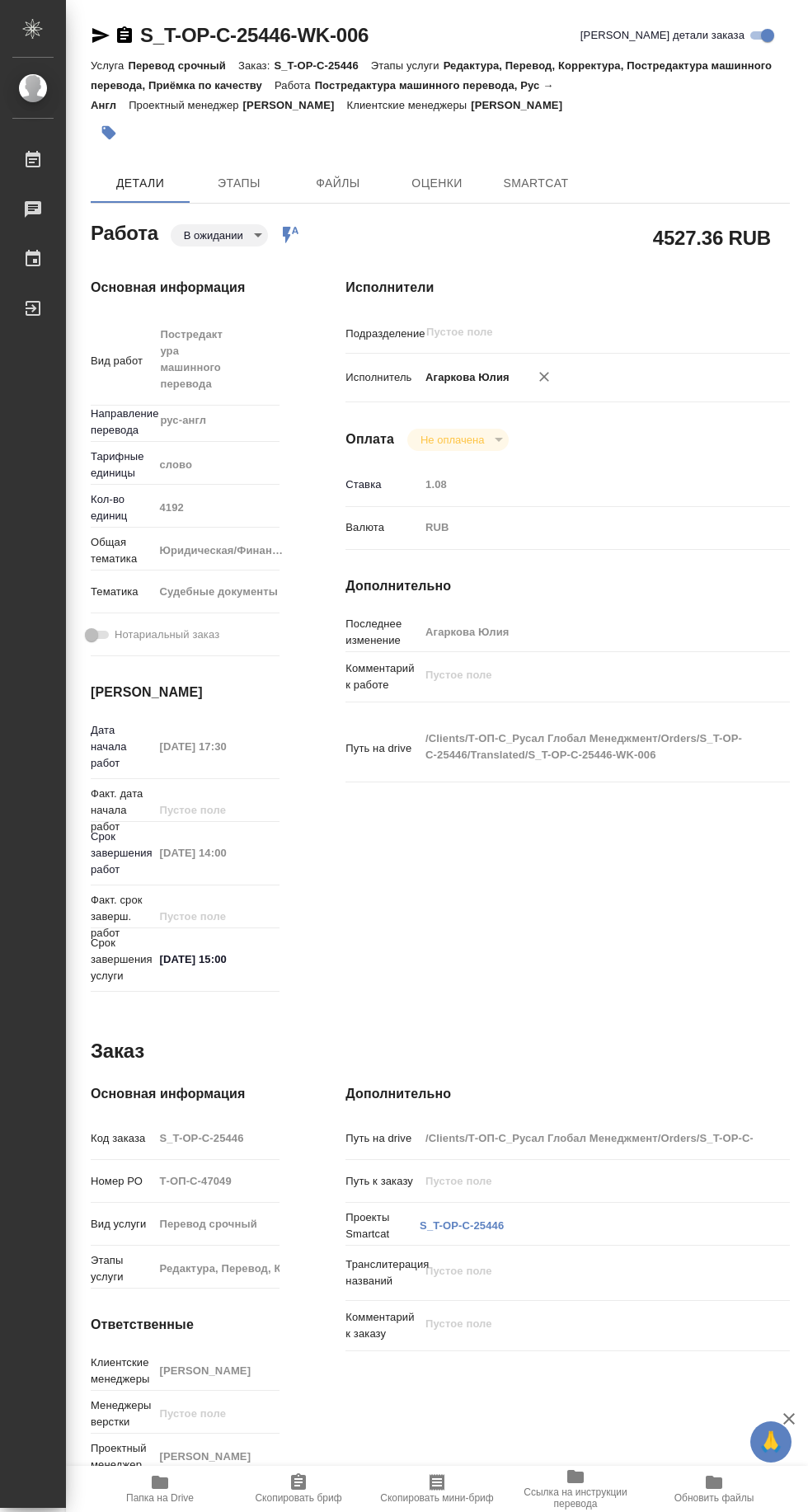
type textarea "x"
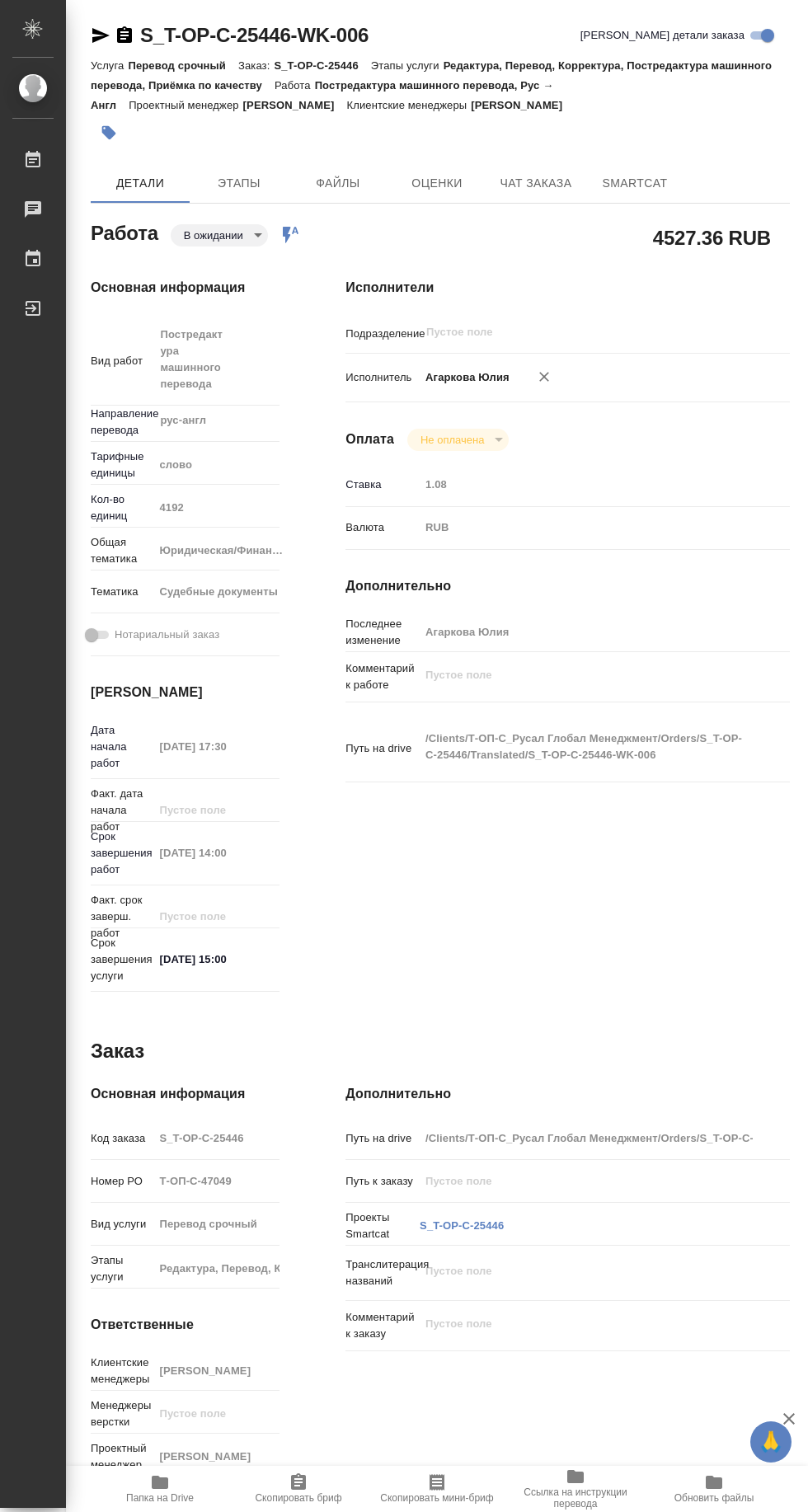
type textarea "x"
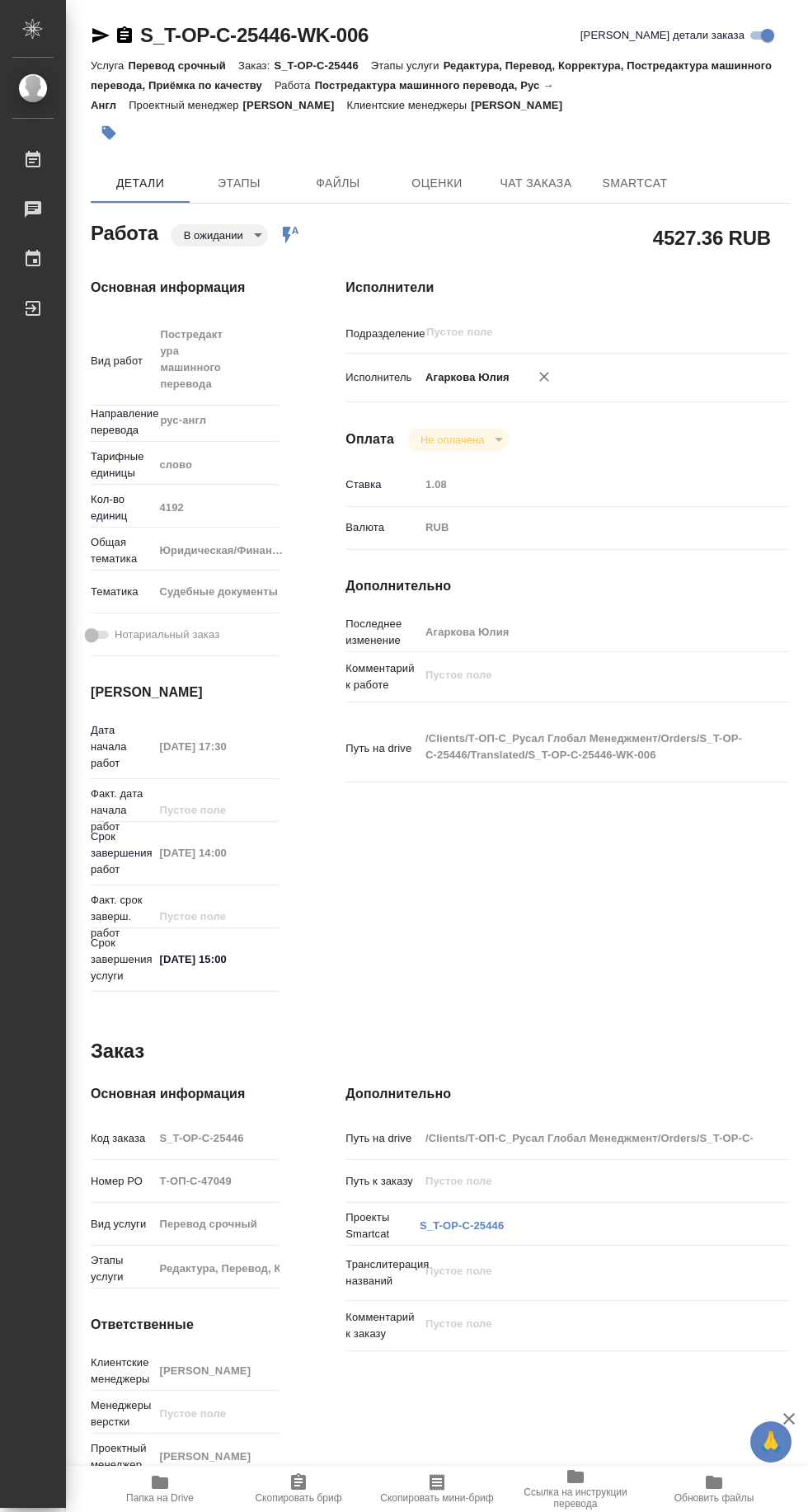
scroll to position [108, 0]
click at [159, 1479] on icon "button" at bounding box center [159, 1483] width 16 height 13
type textarea "x"
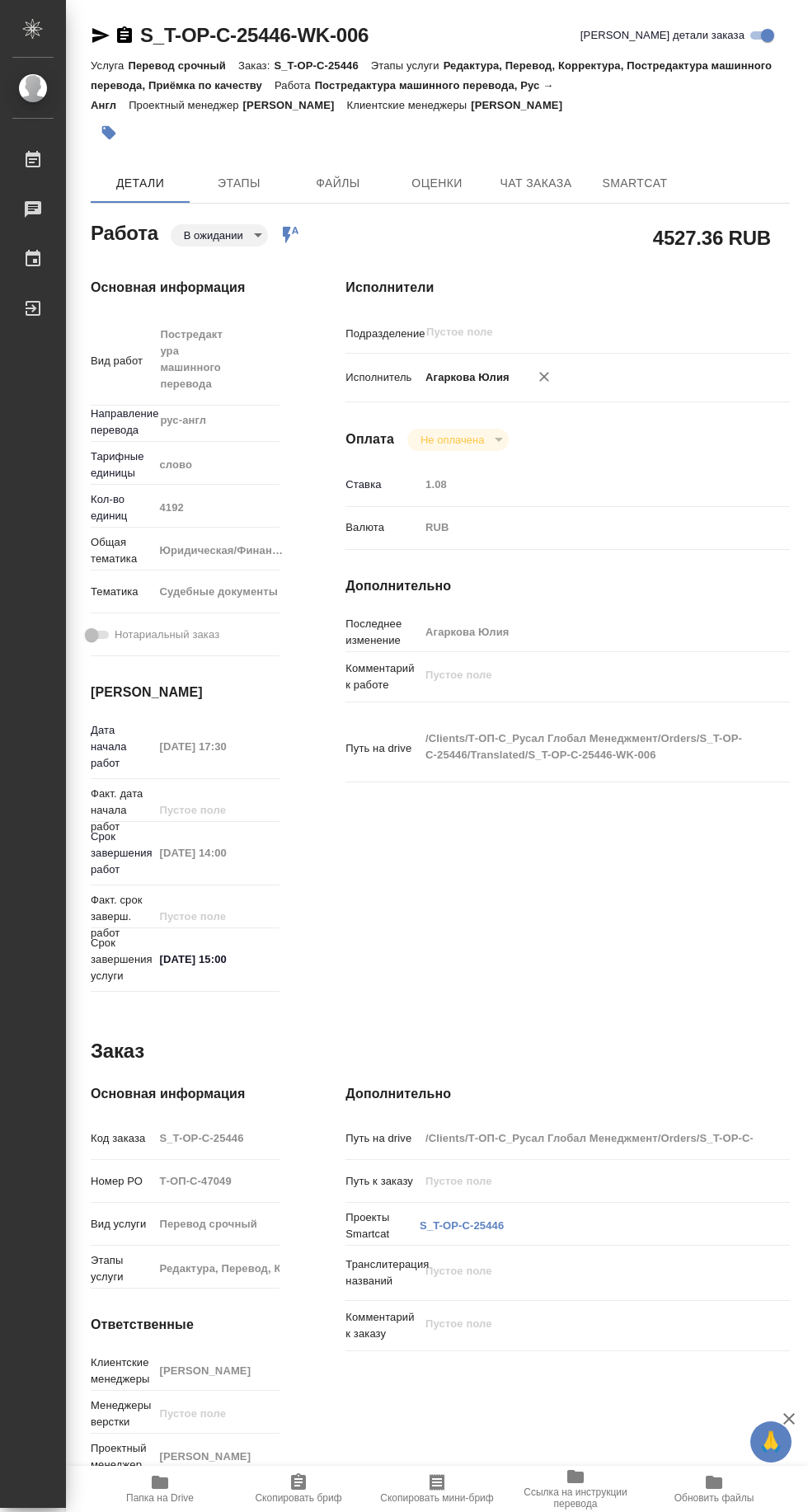
type textarea "x"
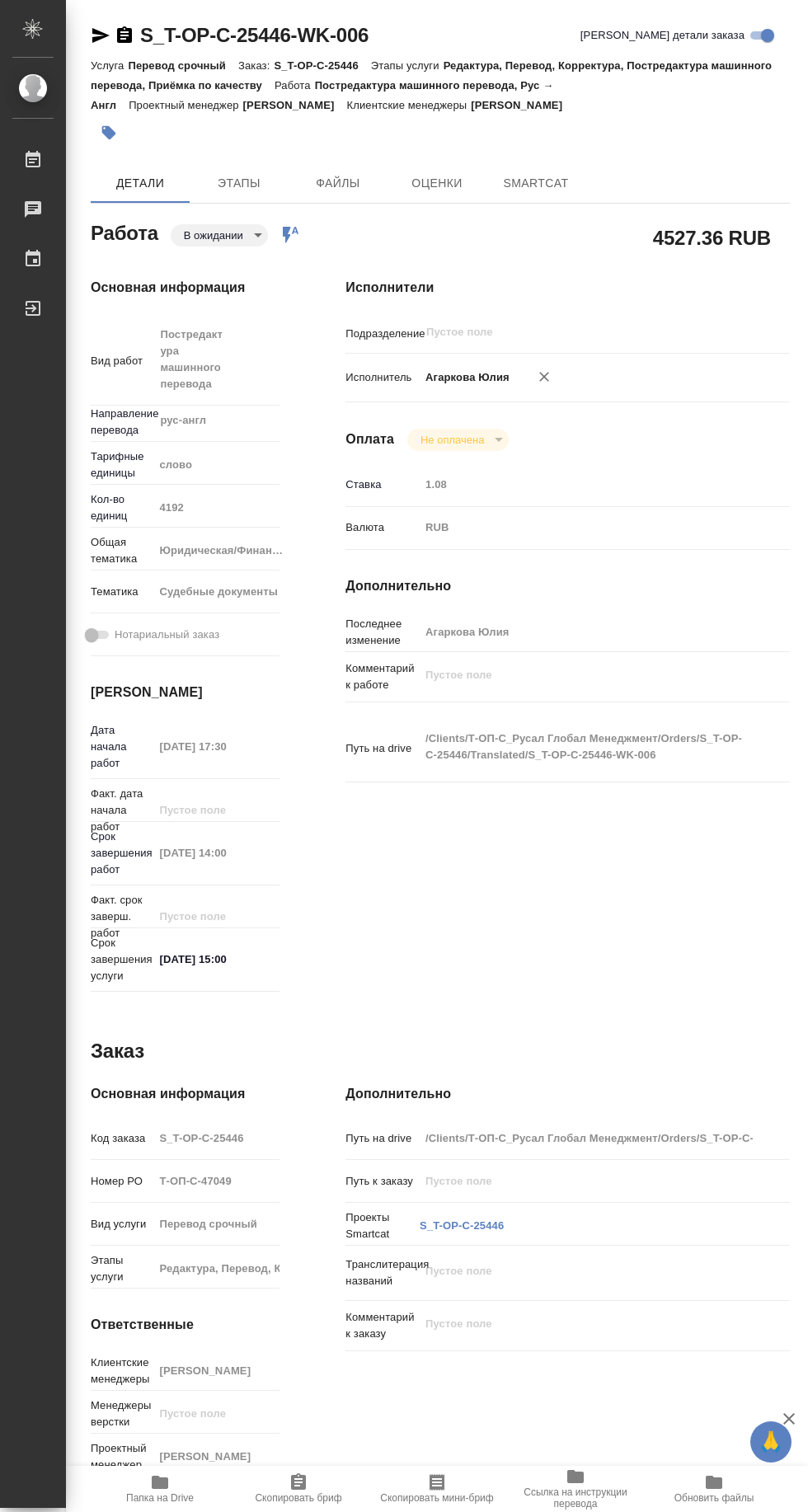
type textarea "x"
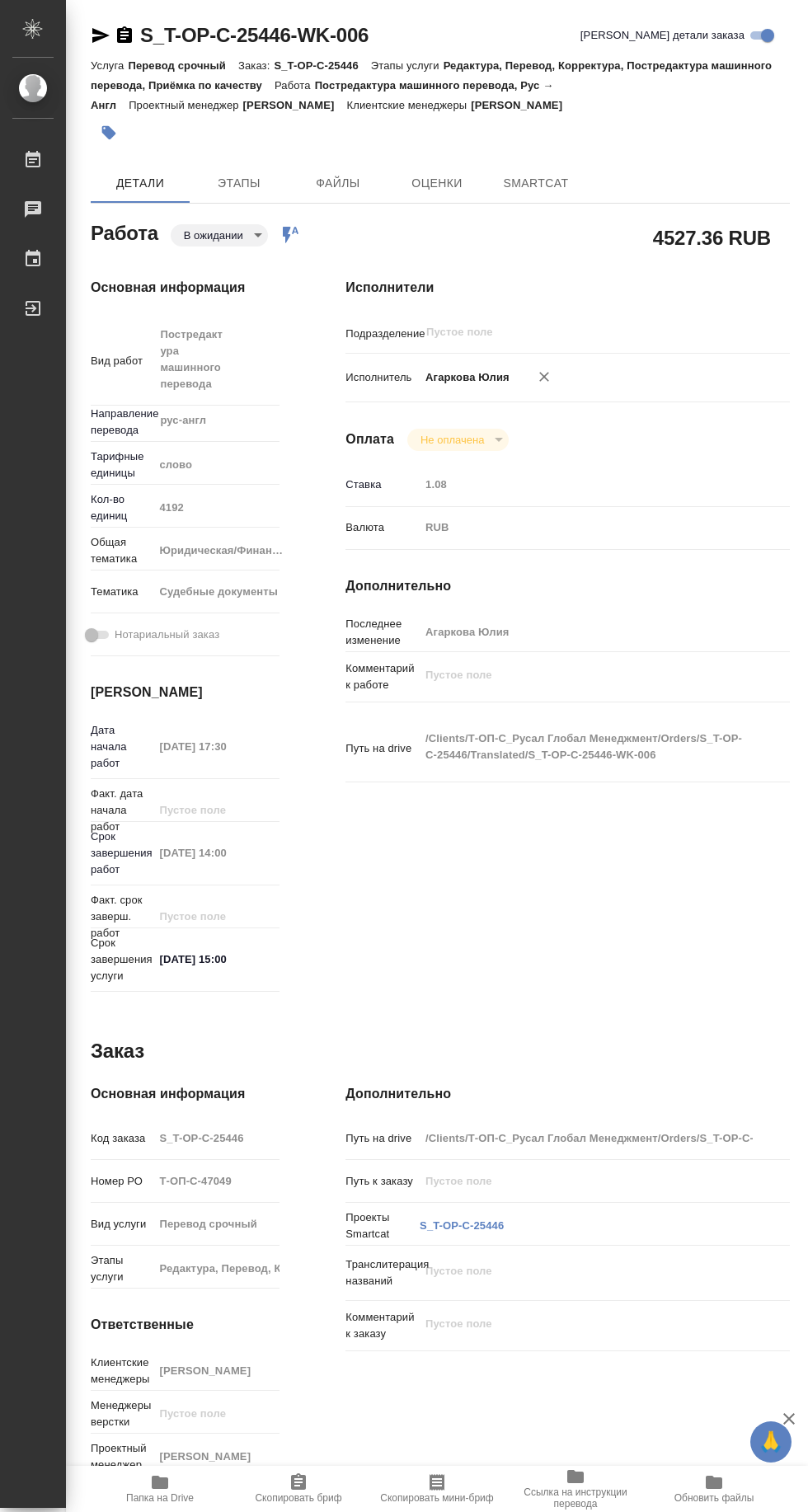
type textarea "x"
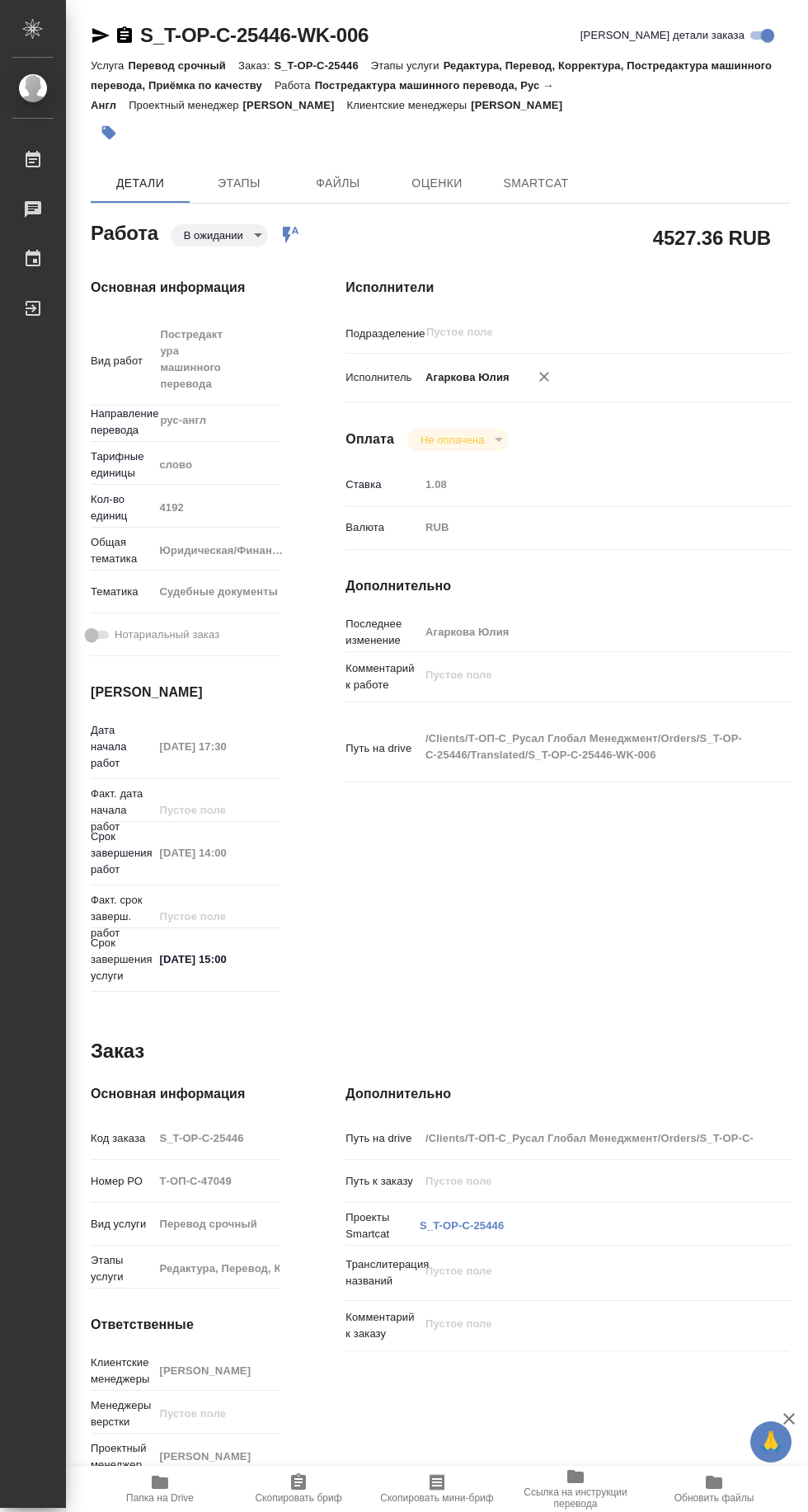
type textarea "x"
click at [169, 1499] on span "Папка на Drive" at bounding box center [160, 1498] width 68 height 11
type textarea "x"
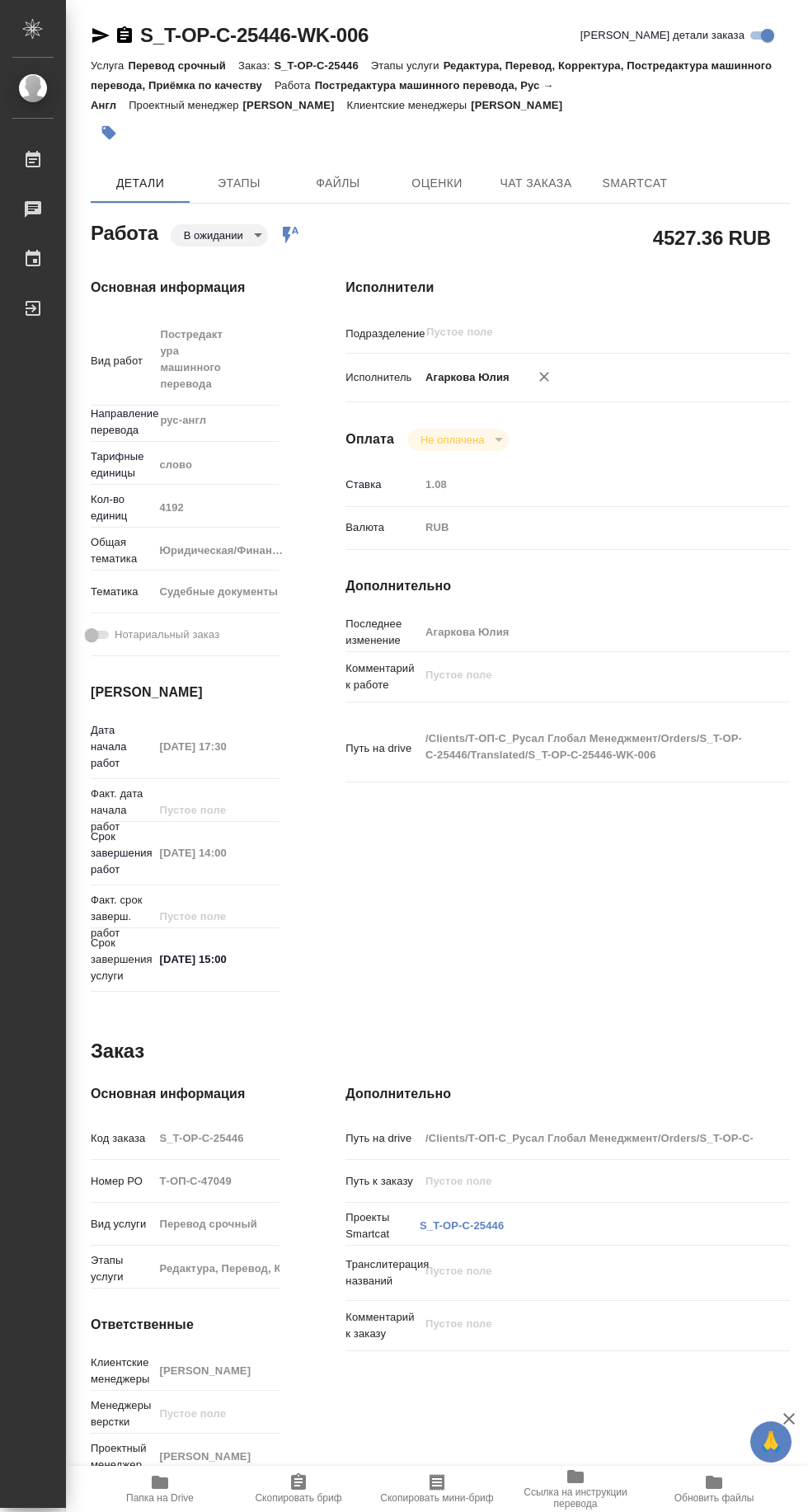
type textarea "x"
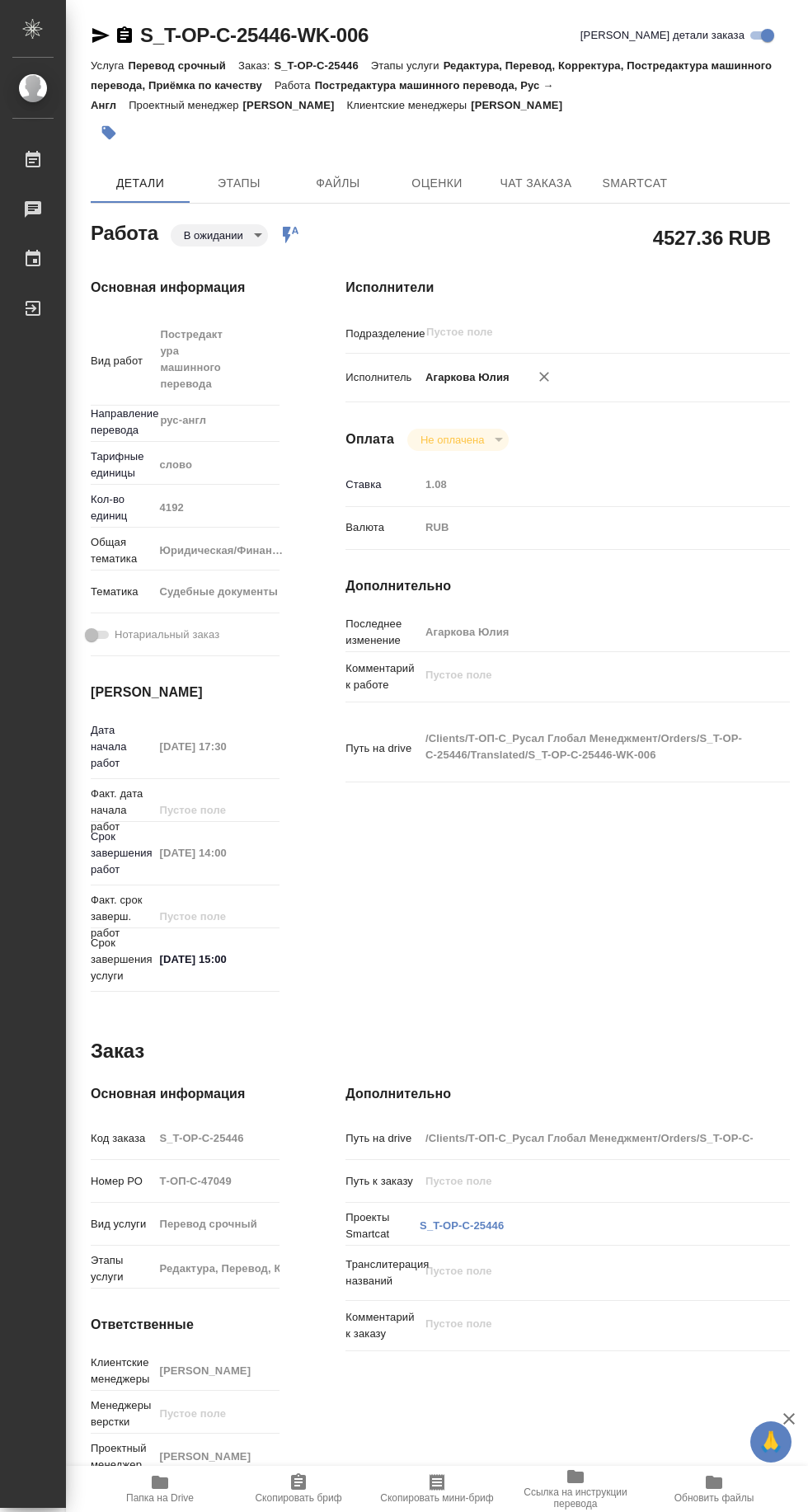
type textarea "x"
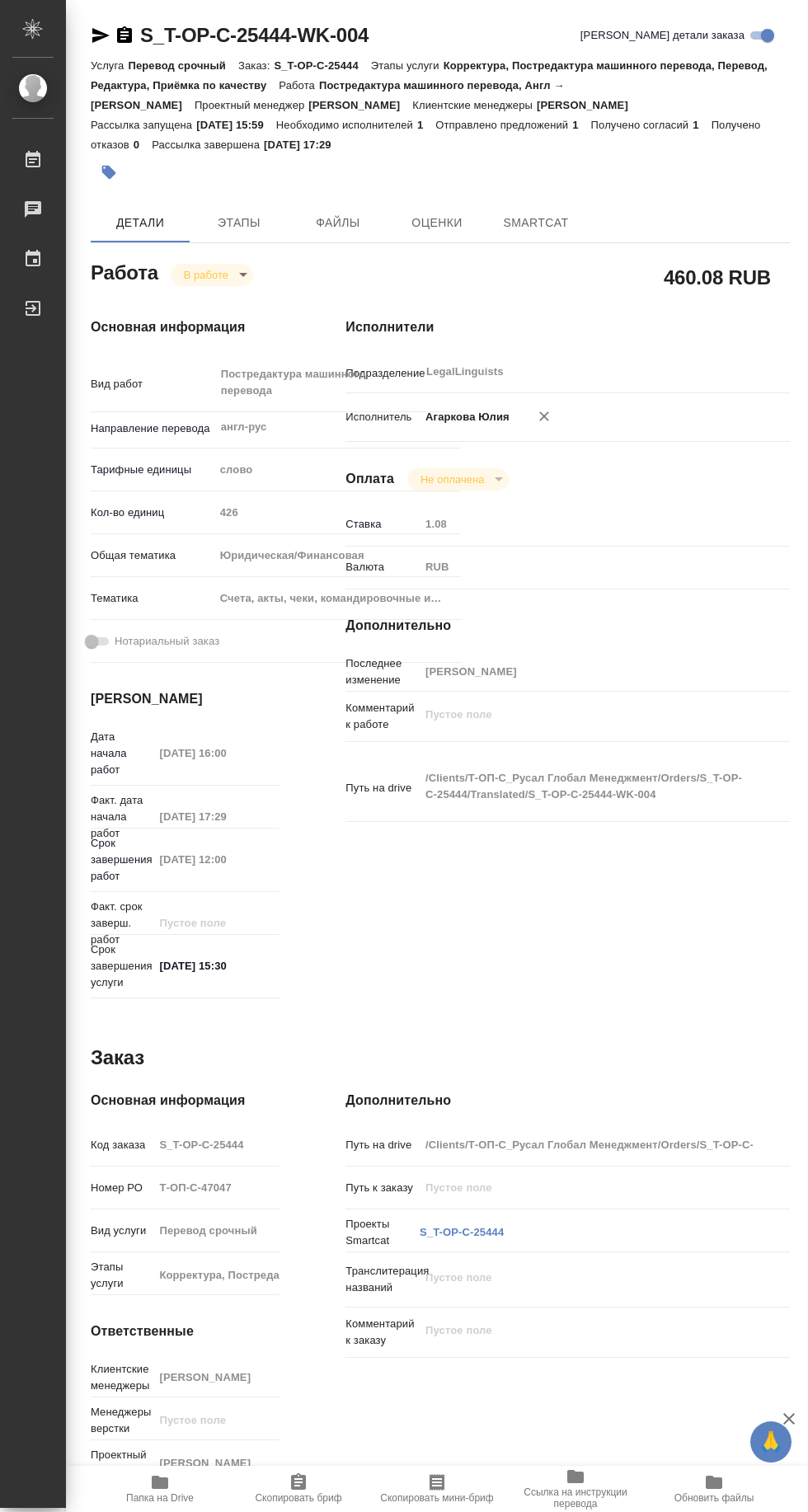
type textarea "x"
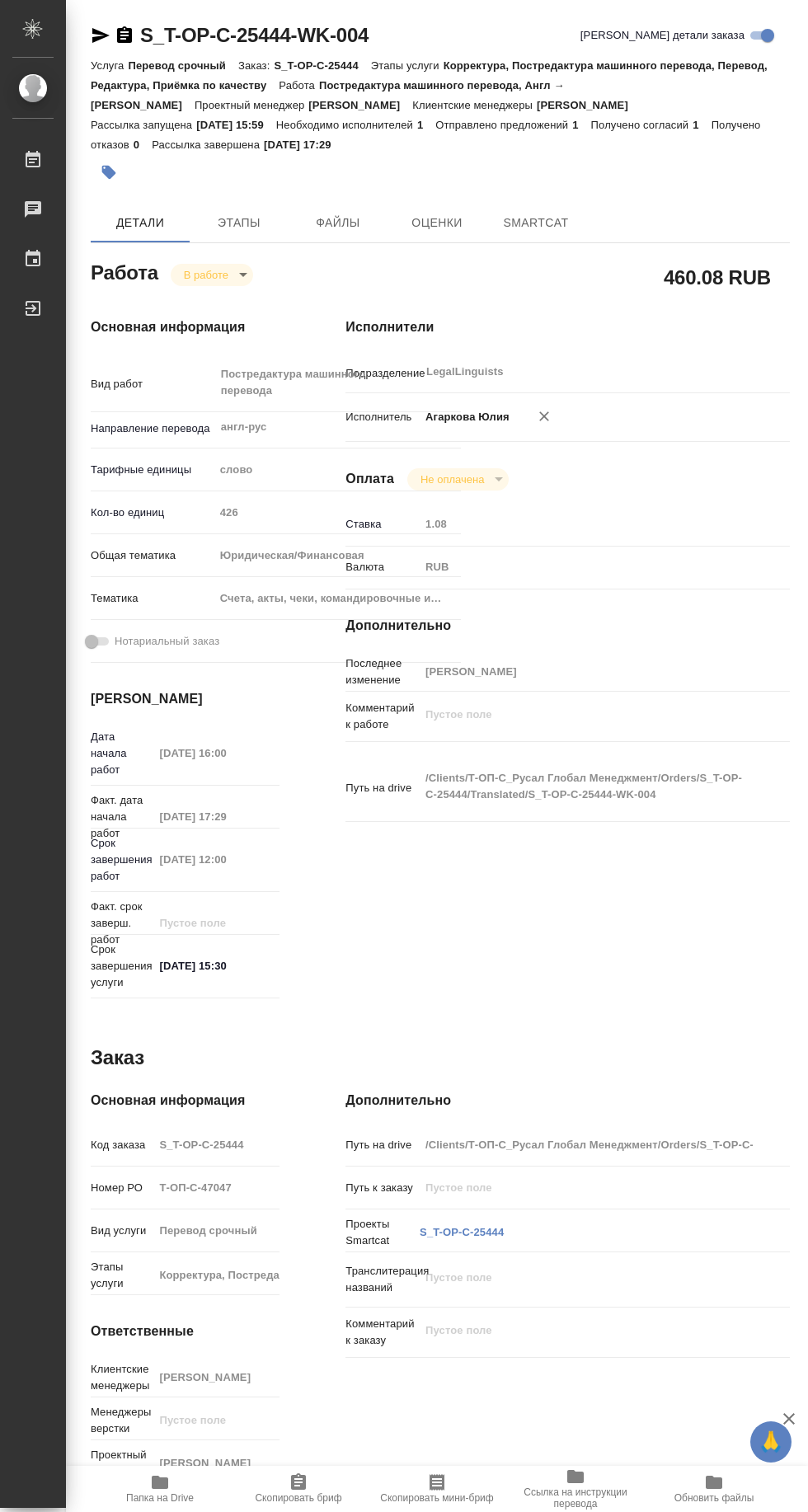
type textarea "x"
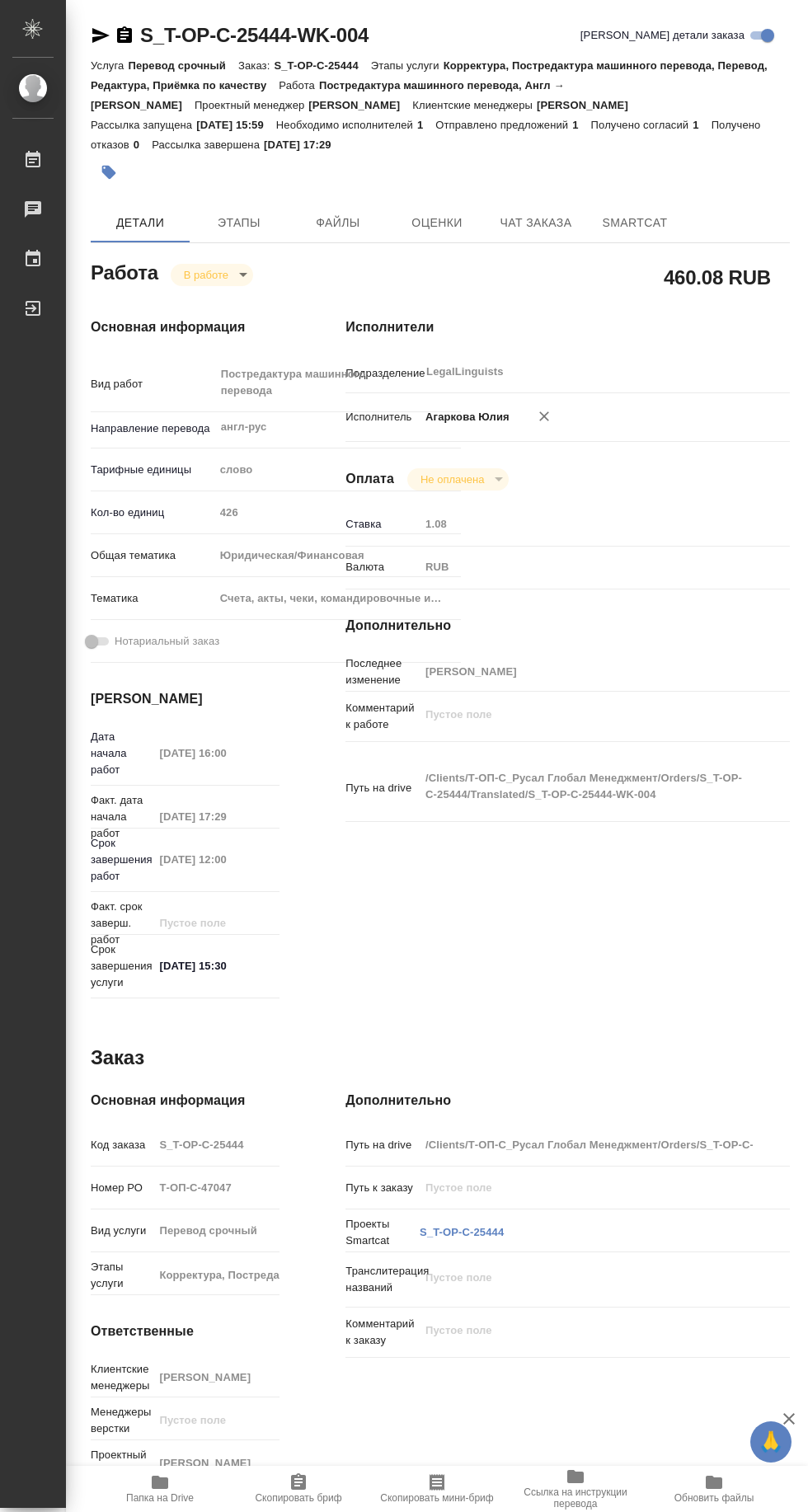
type textarea "x"
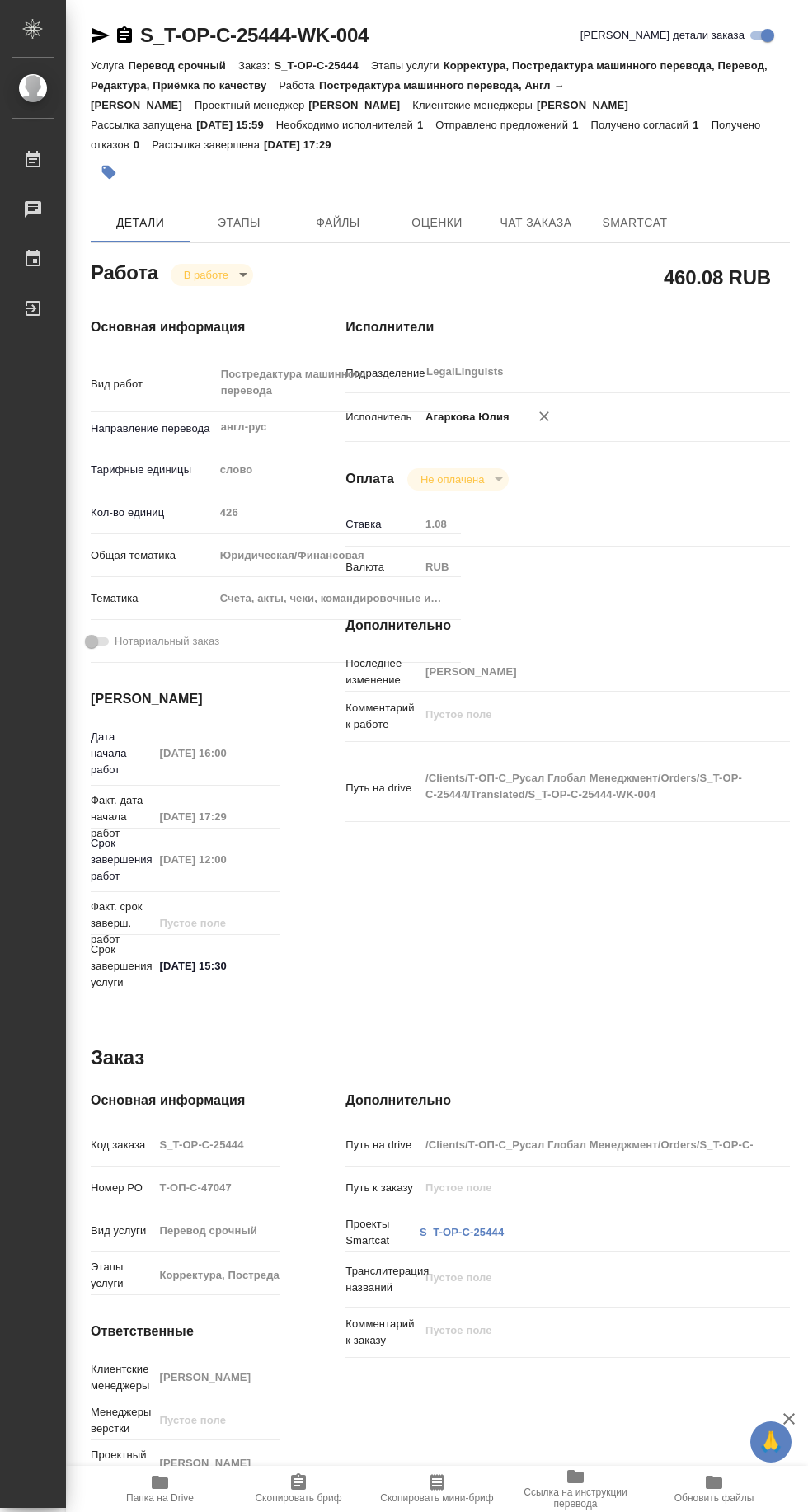
type textarea "x"
